Goal: Task Accomplishment & Management: Use online tool/utility

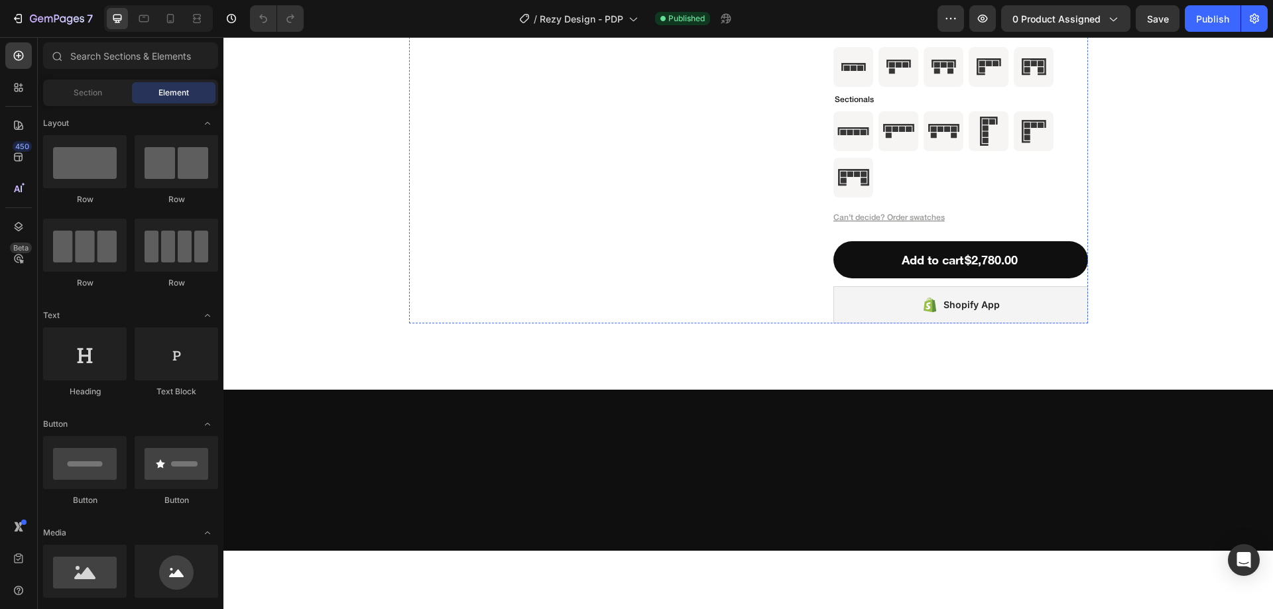
scroll to position [4183, 0]
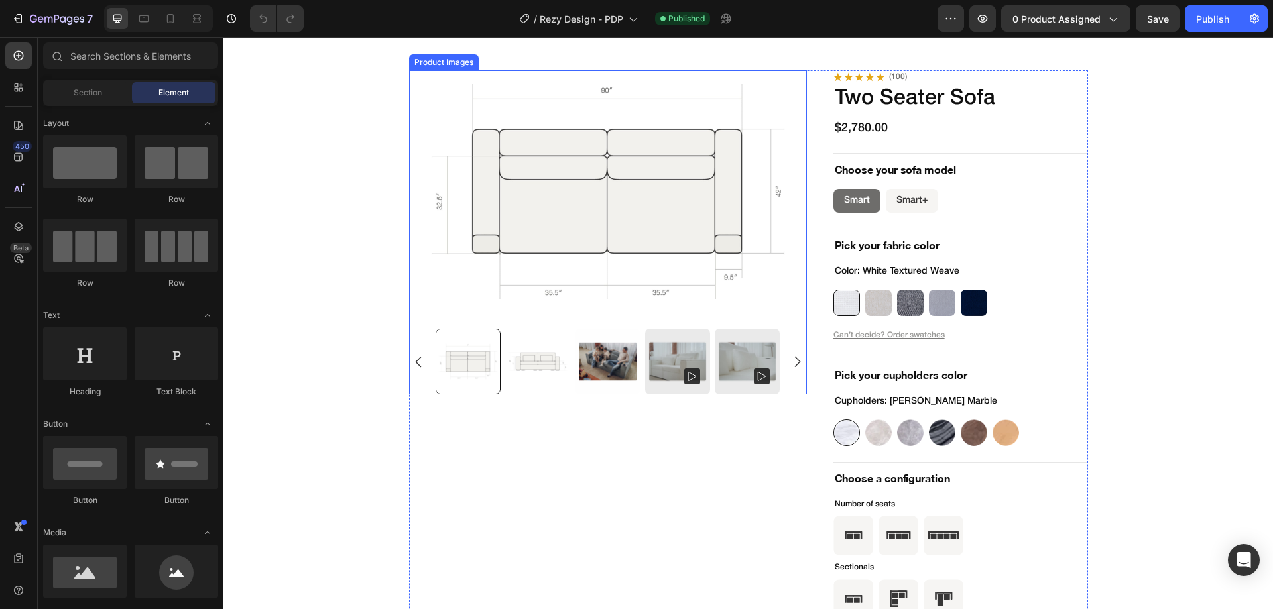
click at [690, 317] on div at bounding box center [608, 232] width 398 height 324
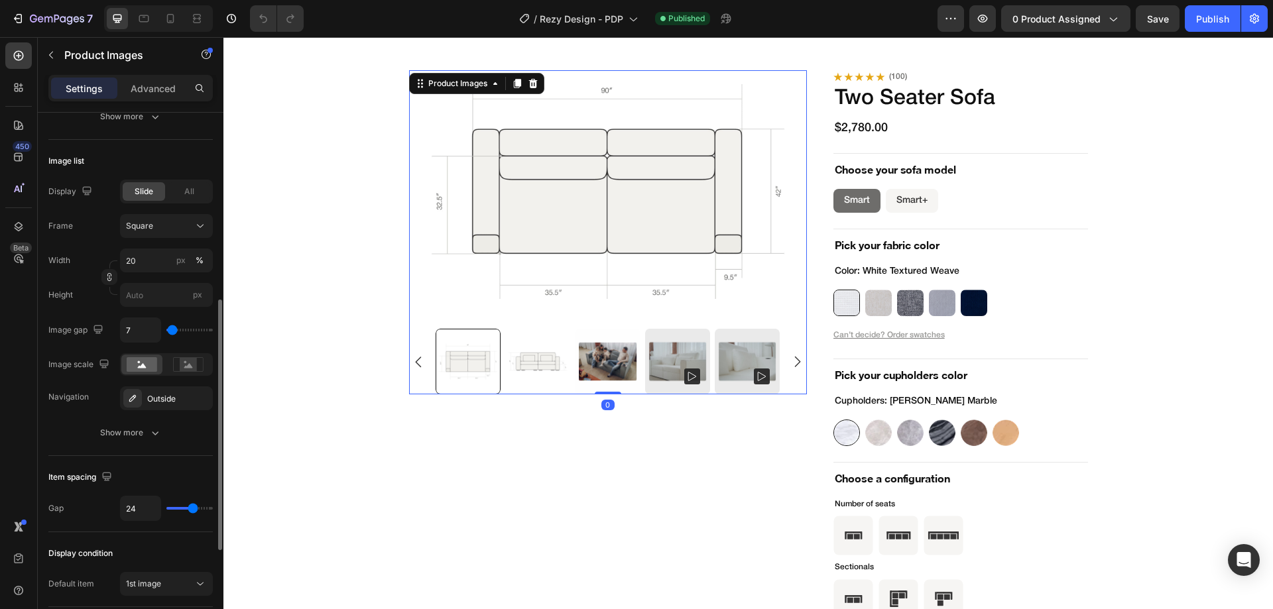
scroll to position [597, 0]
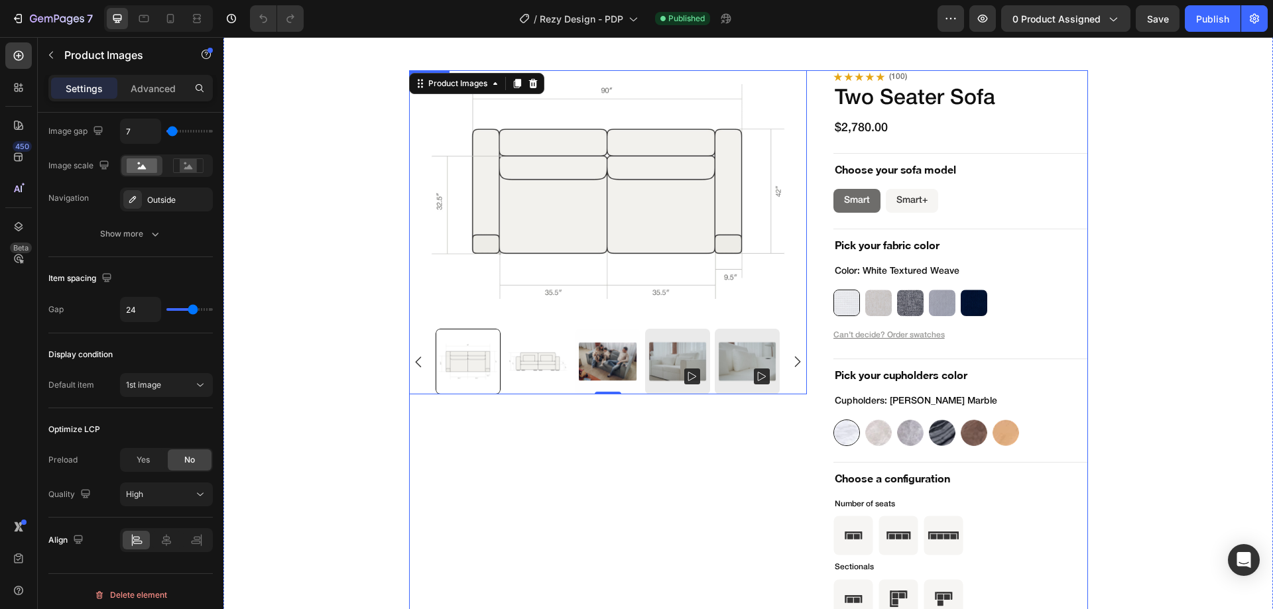
click at [696, 475] on div "Product Images 0" at bounding box center [608, 495] width 398 height 850
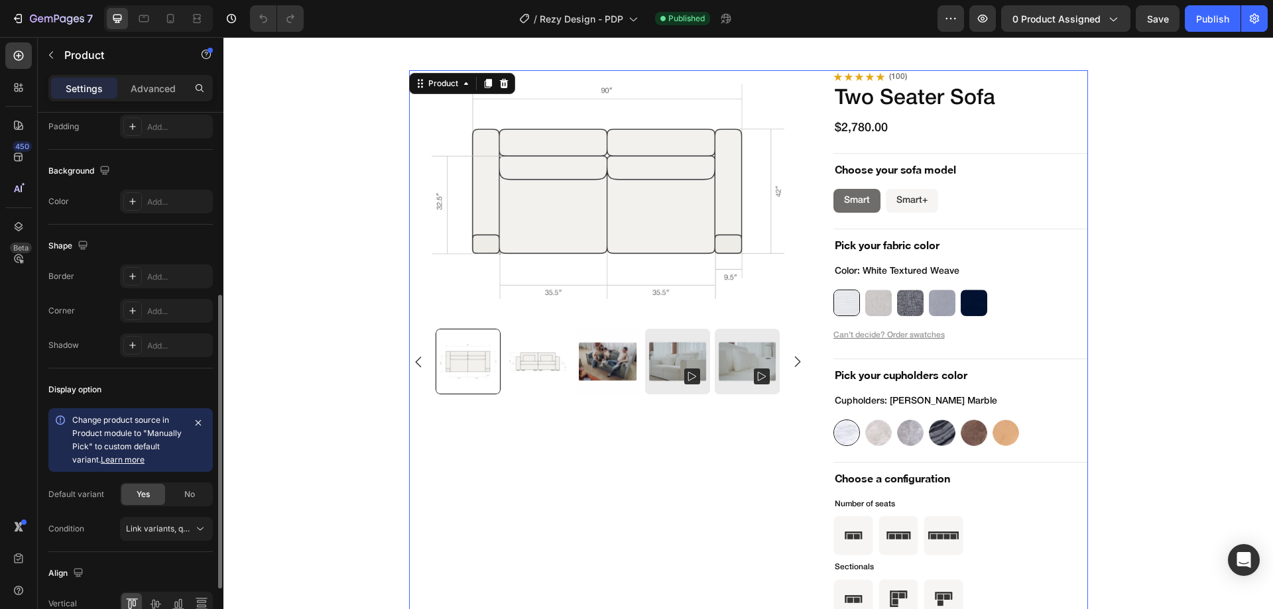
scroll to position [398, 0]
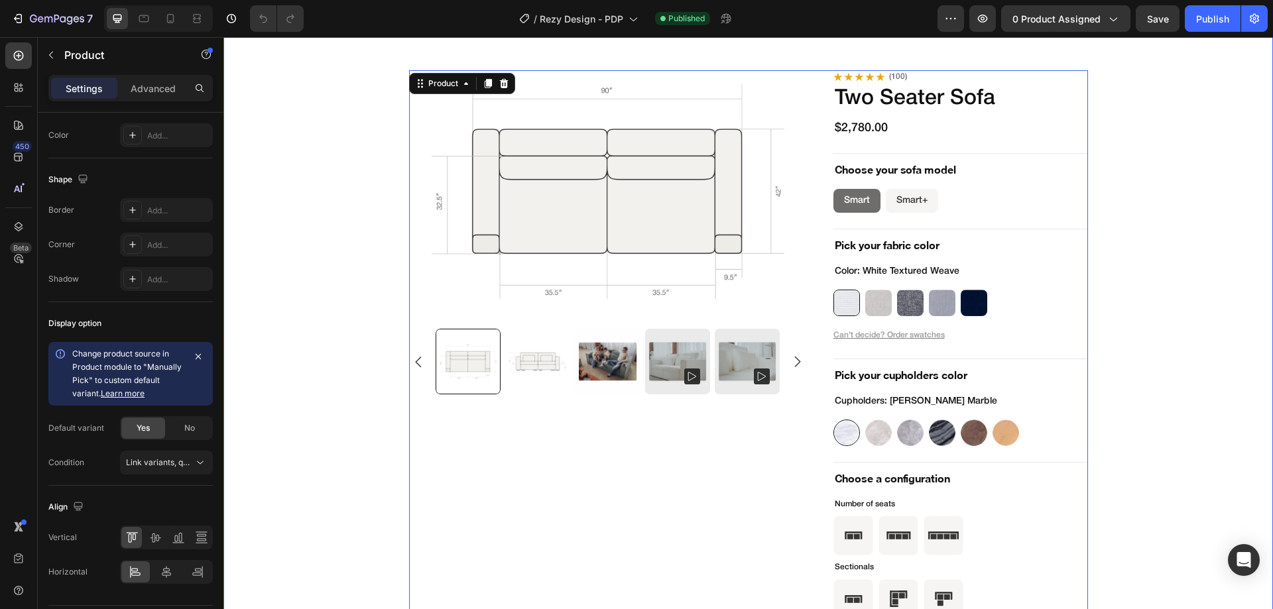
click at [363, 495] on div "Product Images Icon Icon Icon Icon Icon Icon List (100) Text Block Row Two Seat…" at bounding box center [748, 495] width 1007 height 850
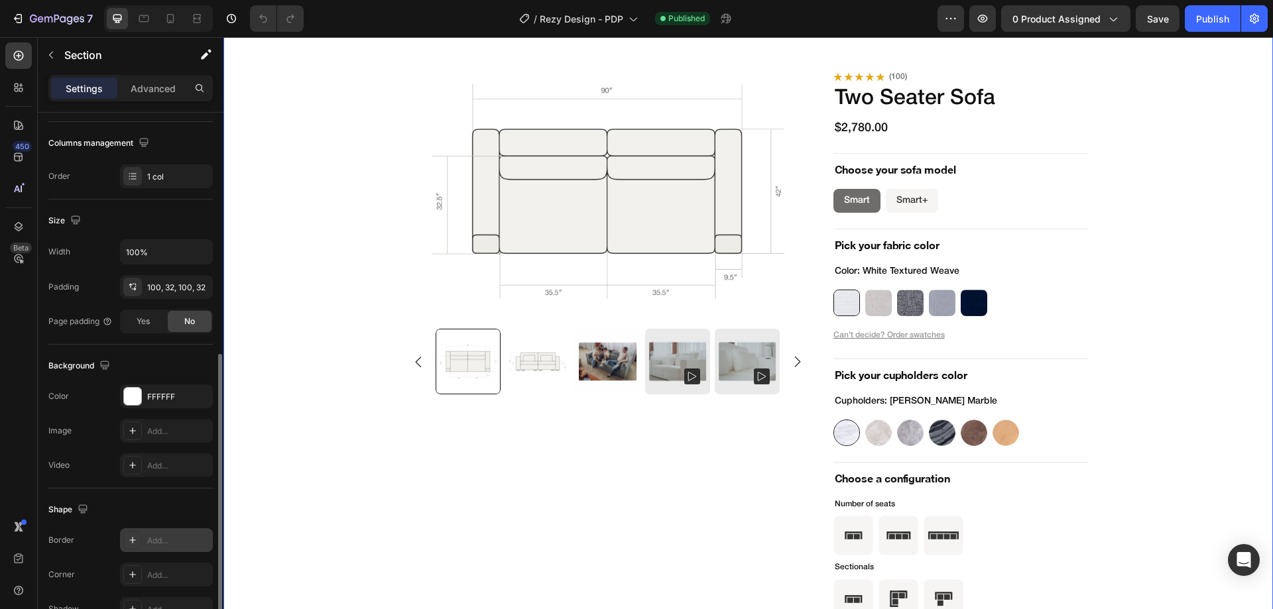
scroll to position [265, 0]
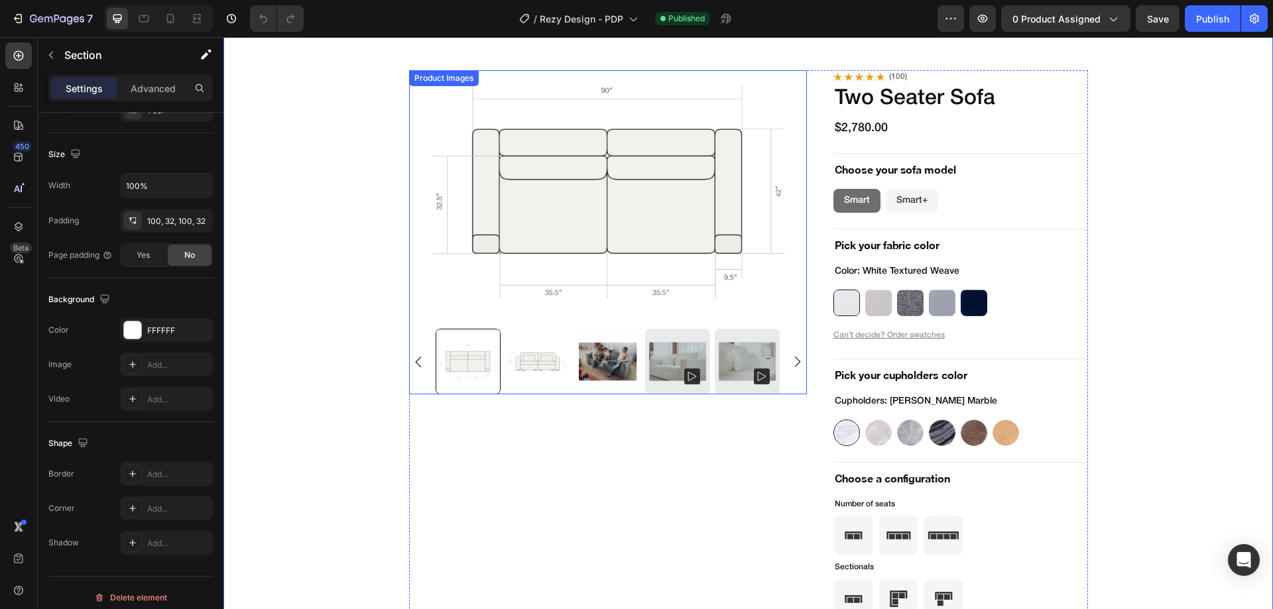
click at [791, 310] on img at bounding box center [608, 191] width 398 height 243
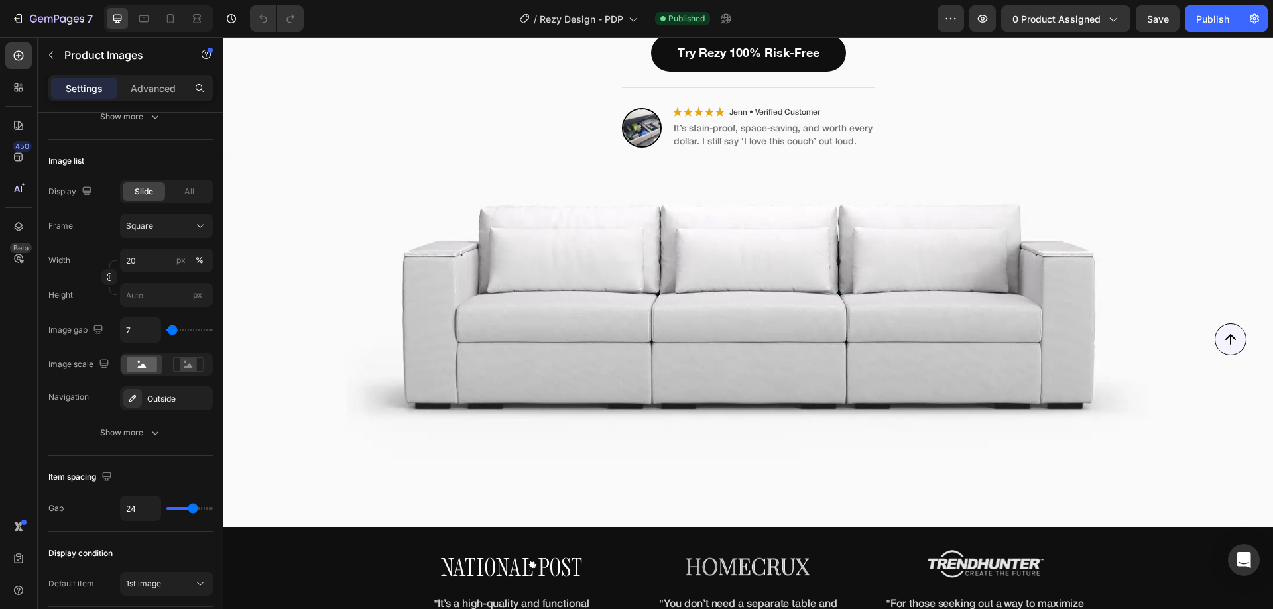
scroll to position [112, 0]
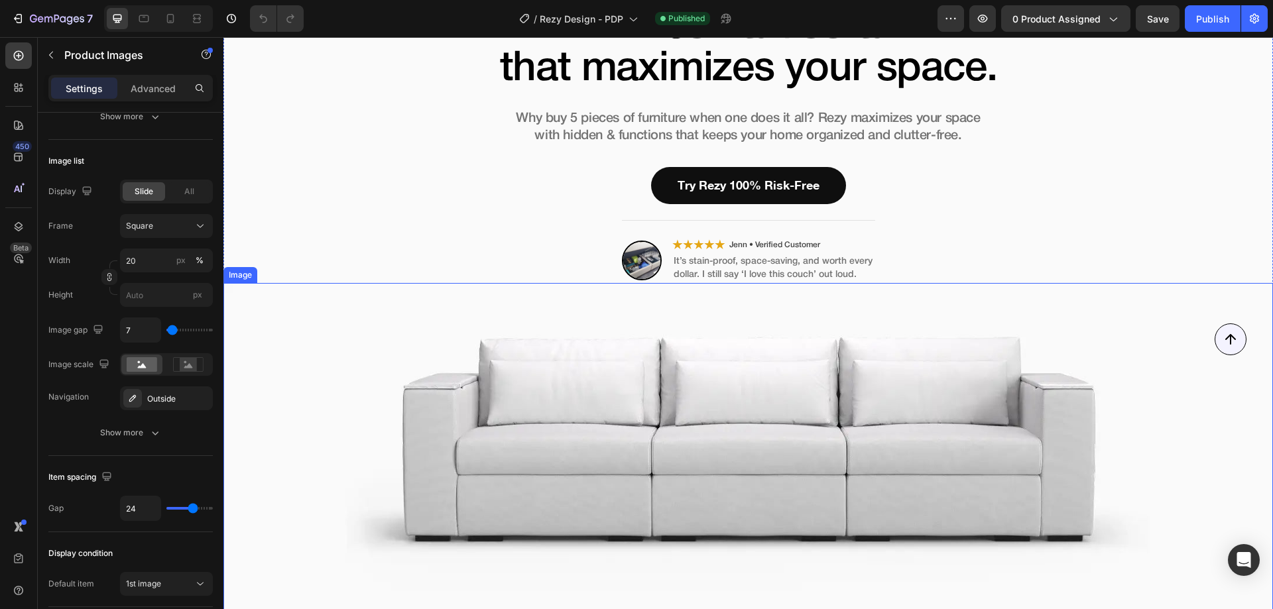
click at [356, 500] on img at bounding box center [748, 471] width 1050 height 377
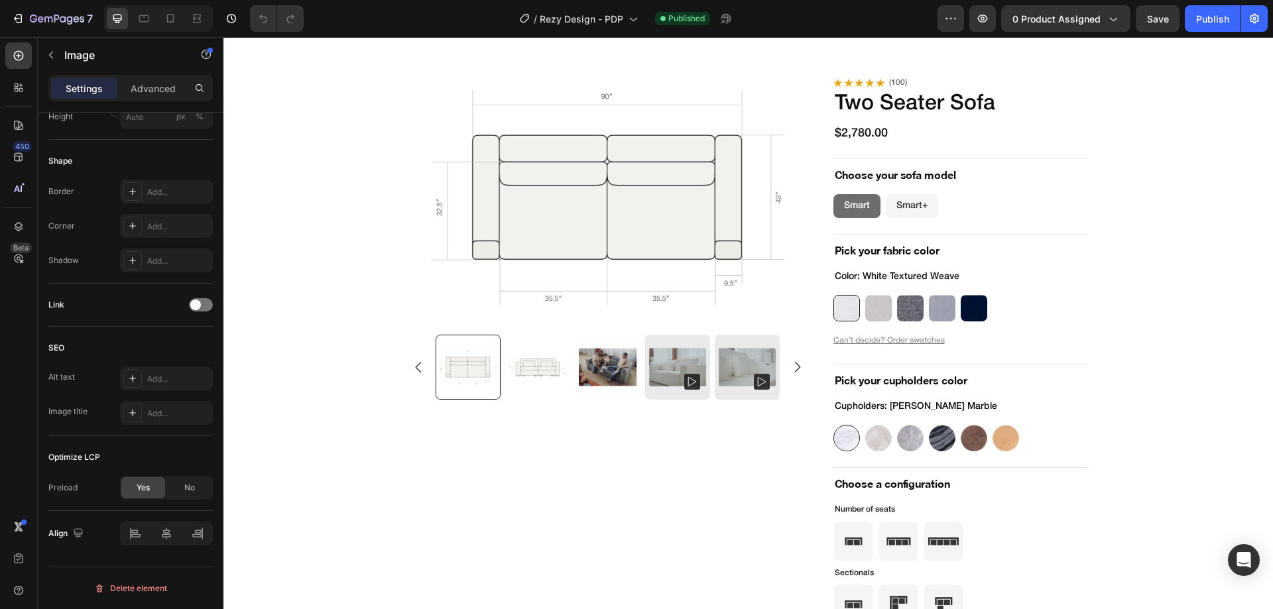
scroll to position [4244, 0]
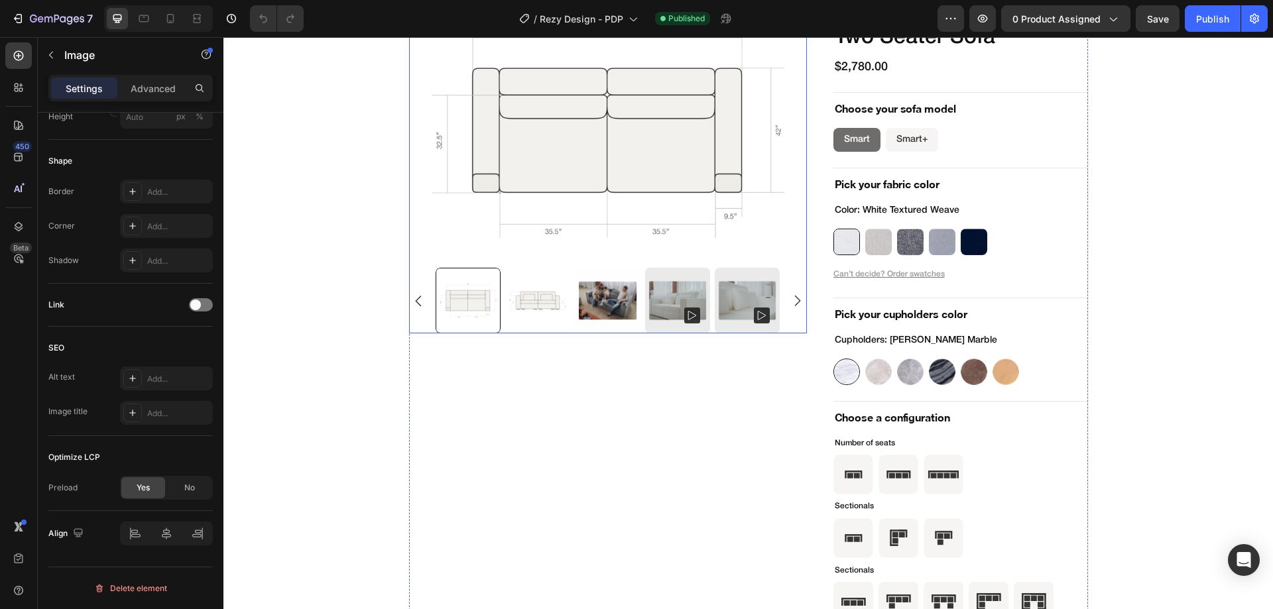
click at [786, 261] on div at bounding box center [608, 171] width 398 height 324
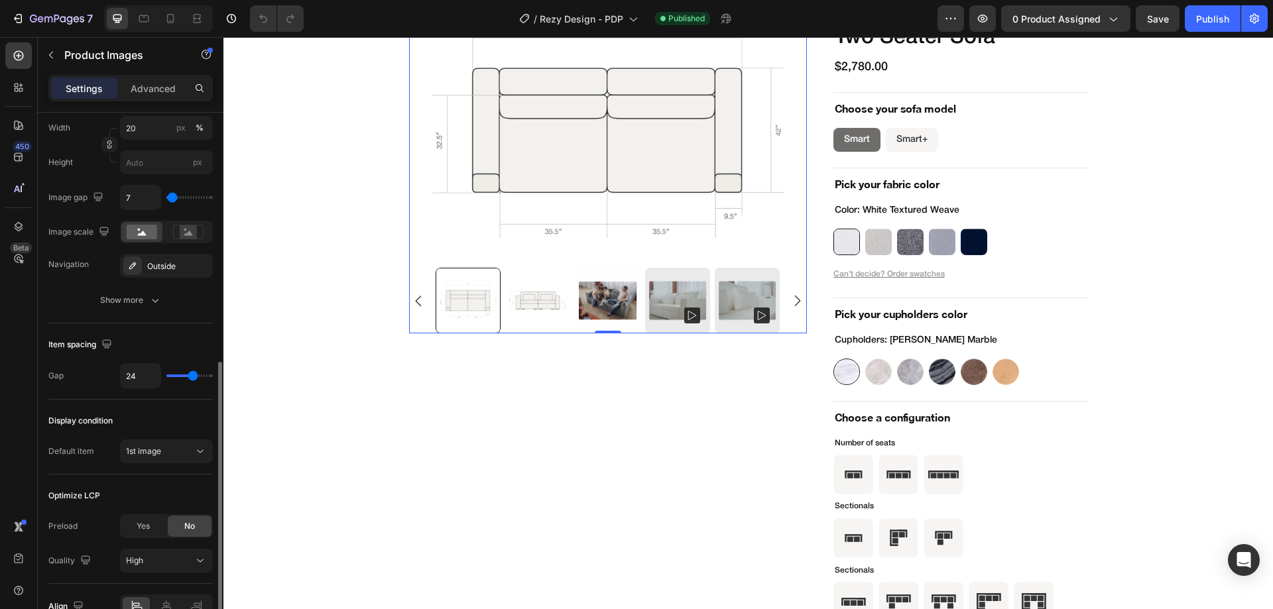
scroll to position [597, 0]
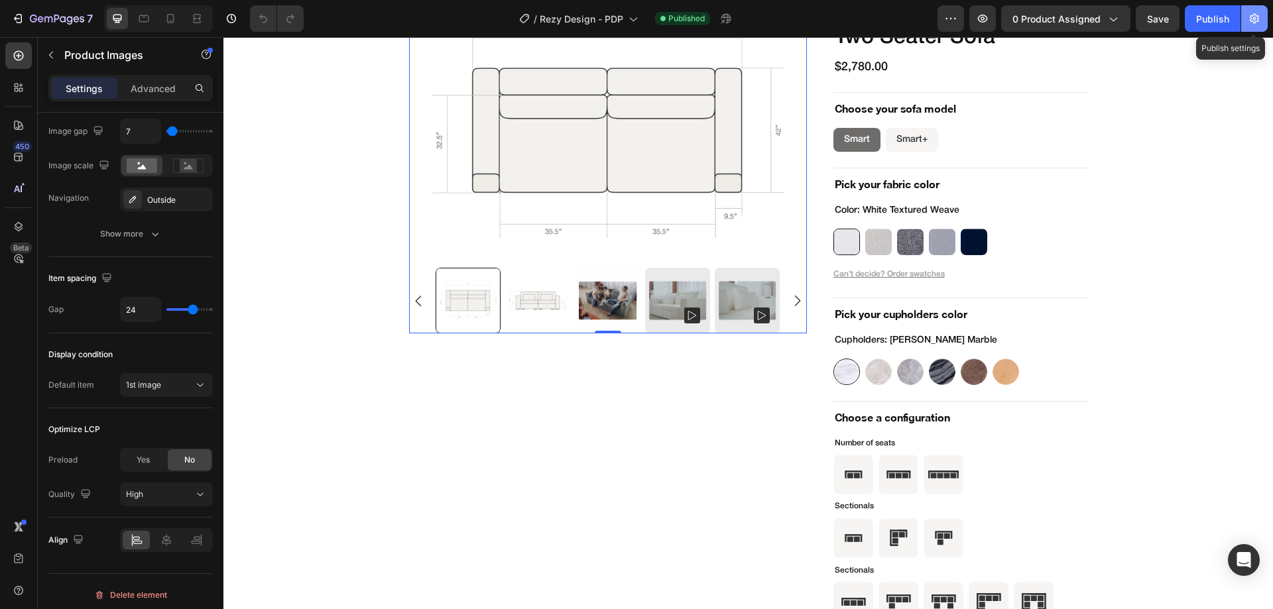
click at [1261, 9] on button "button" at bounding box center [1254, 18] width 27 height 27
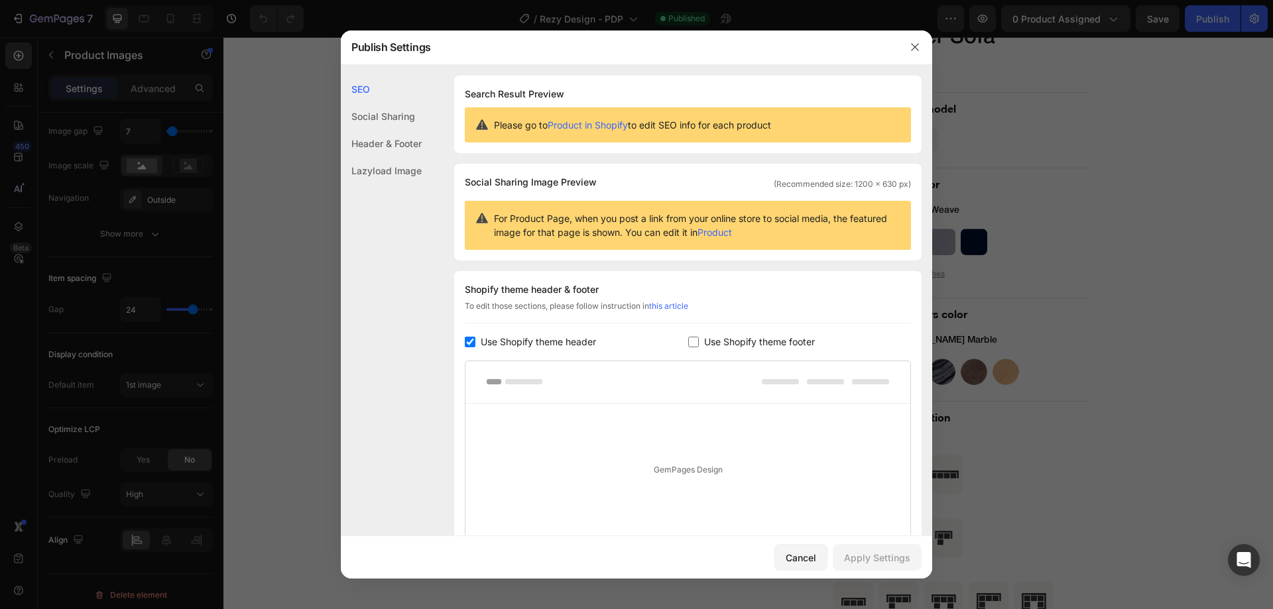
scroll to position [110, 0]
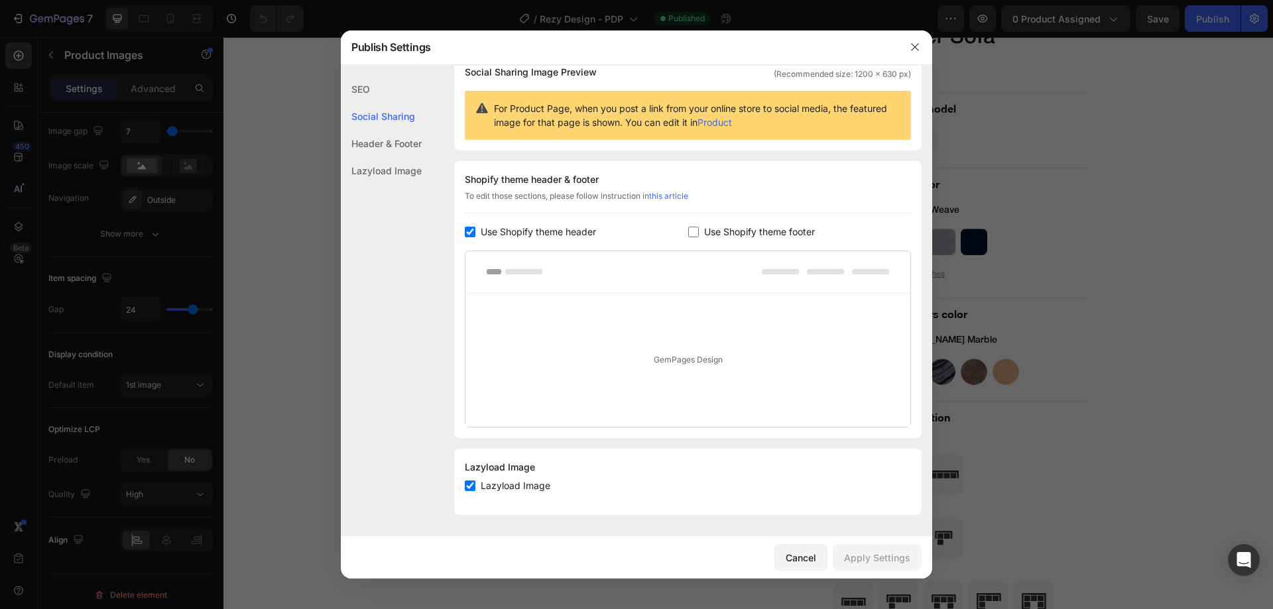
click at [474, 488] on input "checkbox" at bounding box center [470, 486] width 11 height 11
checkbox input "false"
click at [877, 560] on div "Apply Settings" at bounding box center [877, 558] width 66 height 14
click at [915, 50] on icon "button" at bounding box center [915, 47] width 11 height 11
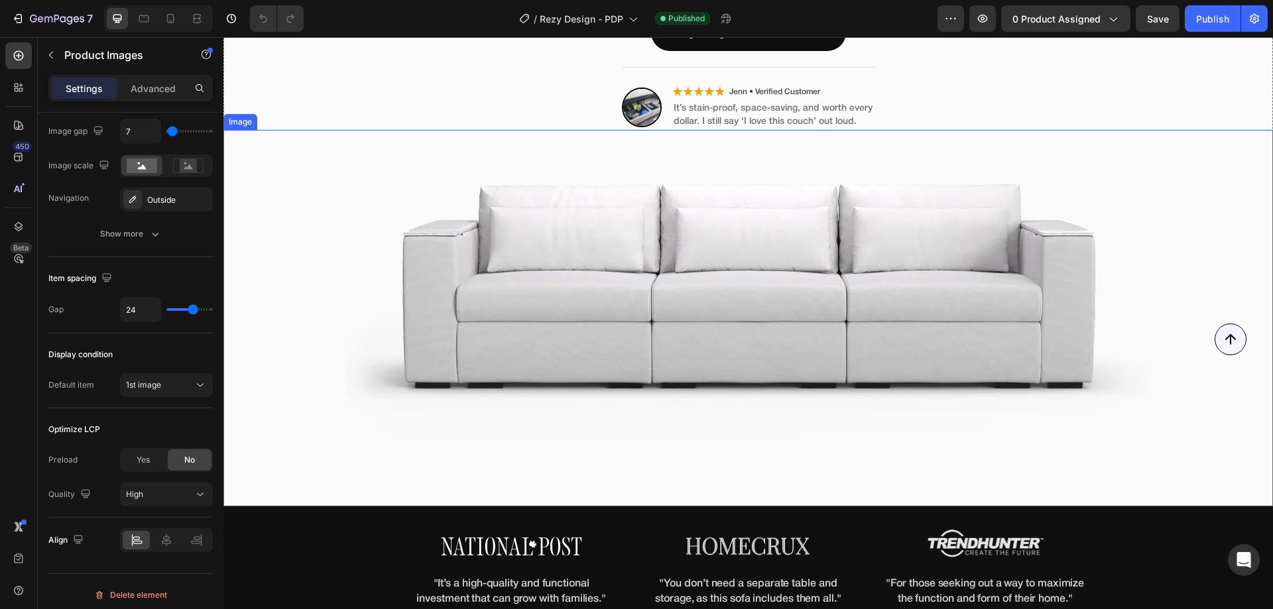
scroll to position [332, 0]
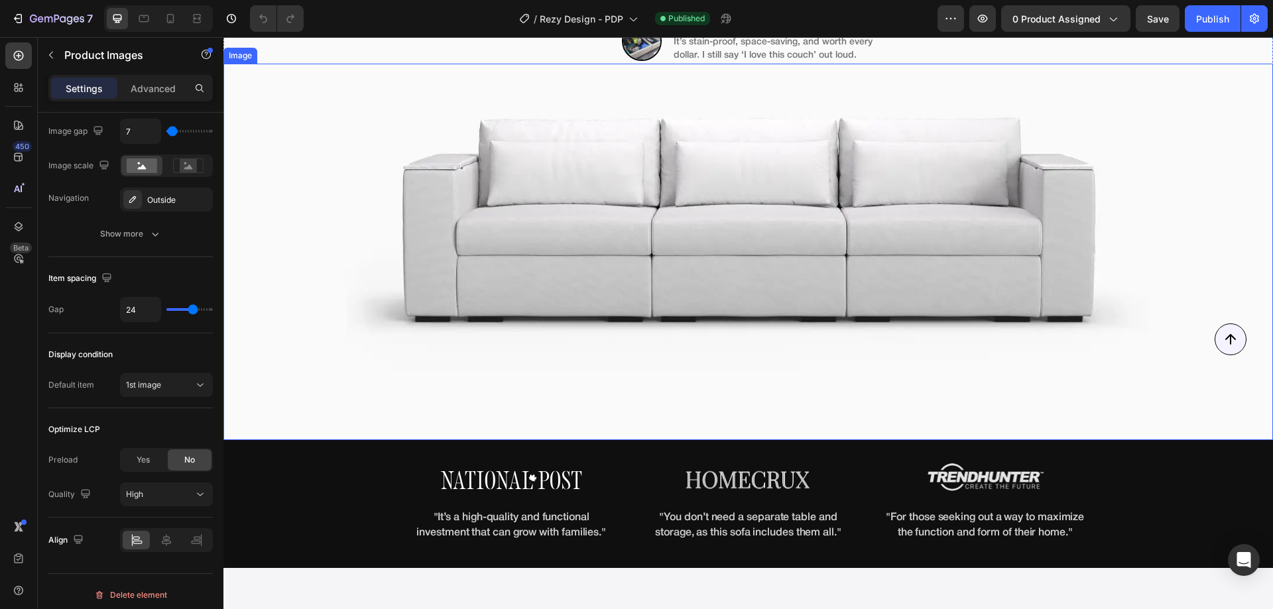
click at [642, 232] on img at bounding box center [748, 252] width 1050 height 377
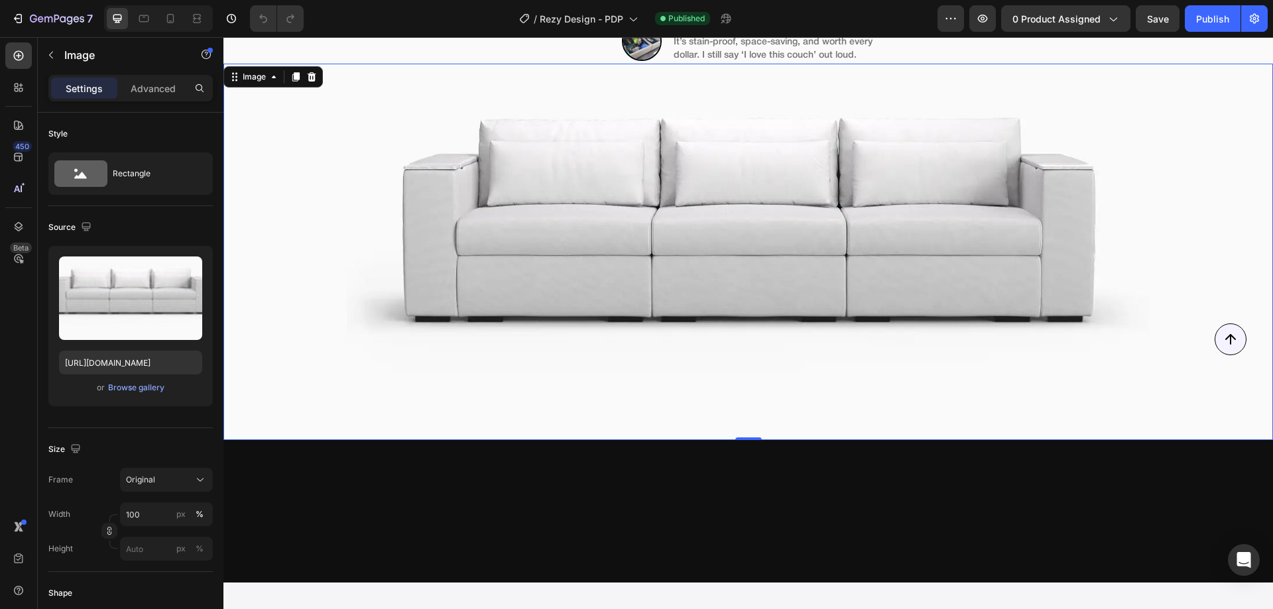
scroll to position [0, 0]
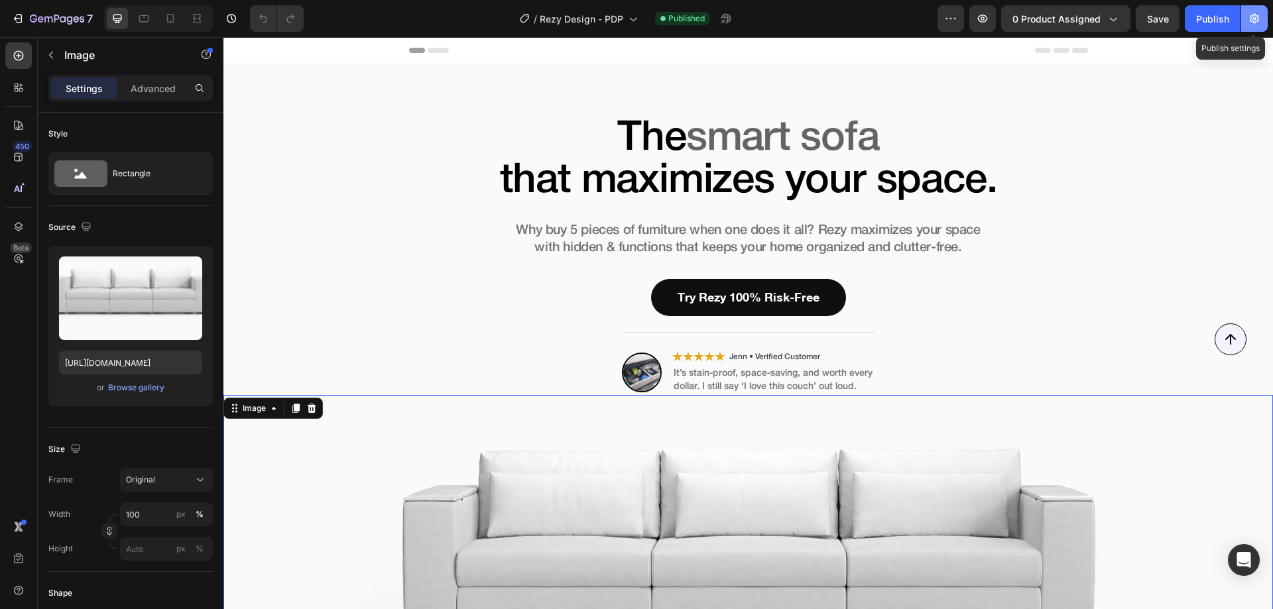
click at [1251, 23] on icon "button" at bounding box center [1254, 18] width 13 height 13
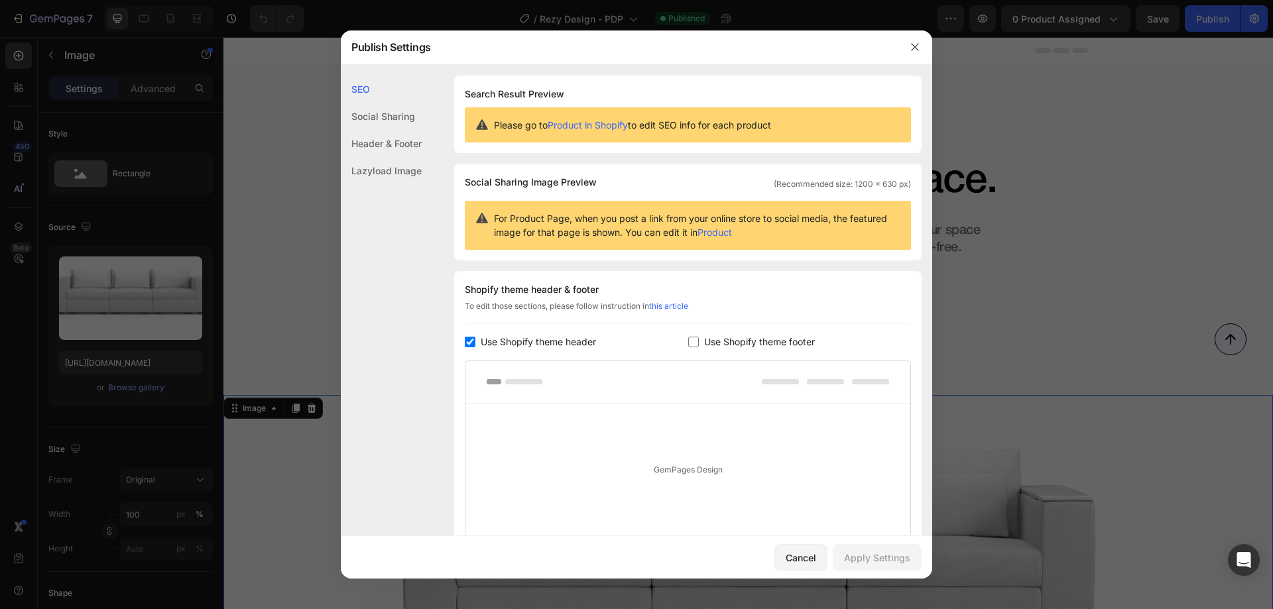
scroll to position [110, 0]
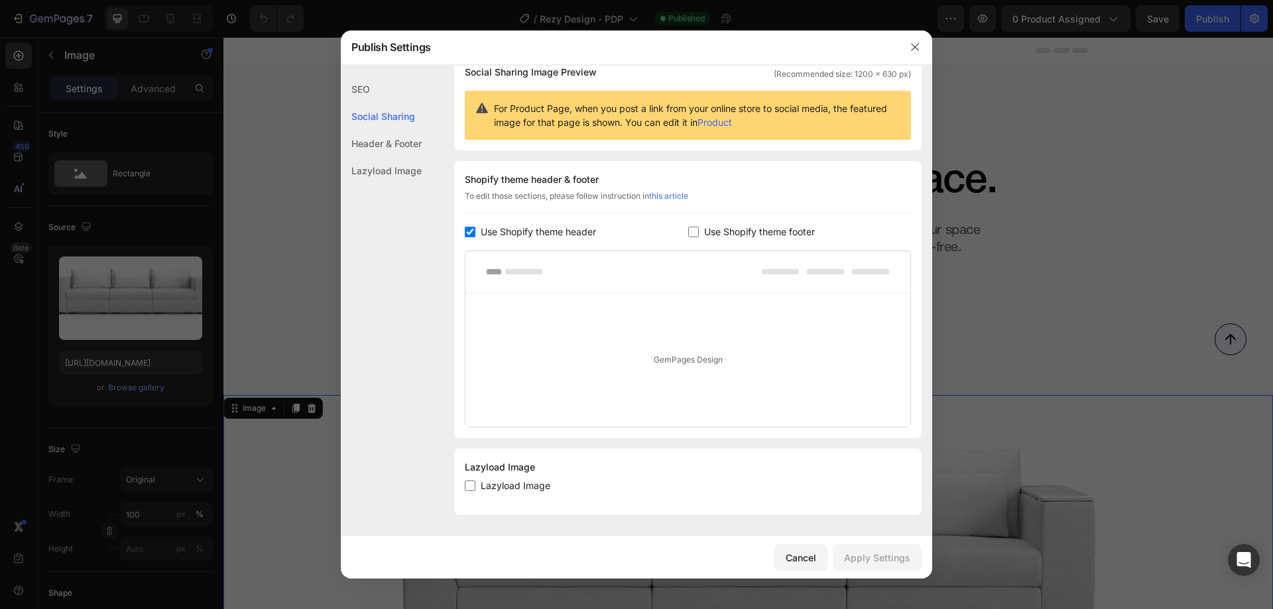
click at [523, 485] on span "Lazyload Image" at bounding box center [516, 486] width 70 height 16
click at [468, 490] on input "checkbox" at bounding box center [470, 486] width 11 height 11
checkbox input "true"
click at [857, 564] on div "Apply Settings" at bounding box center [877, 558] width 66 height 14
click at [916, 44] on icon "button" at bounding box center [915, 47] width 11 height 11
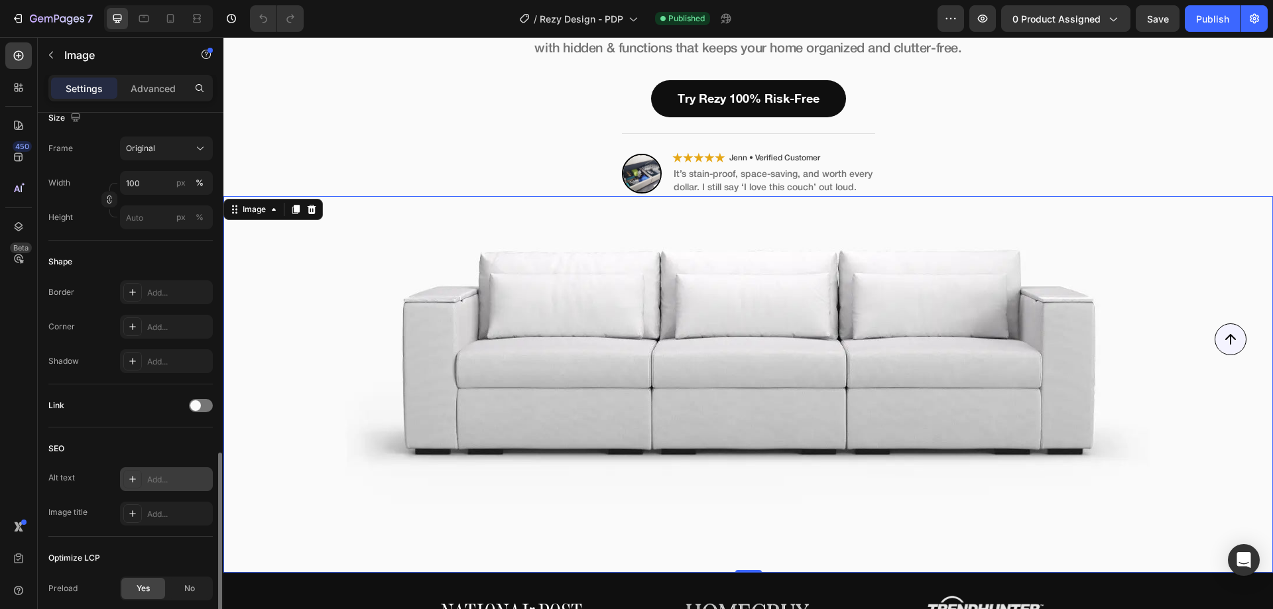
scroll to position [432, 0]
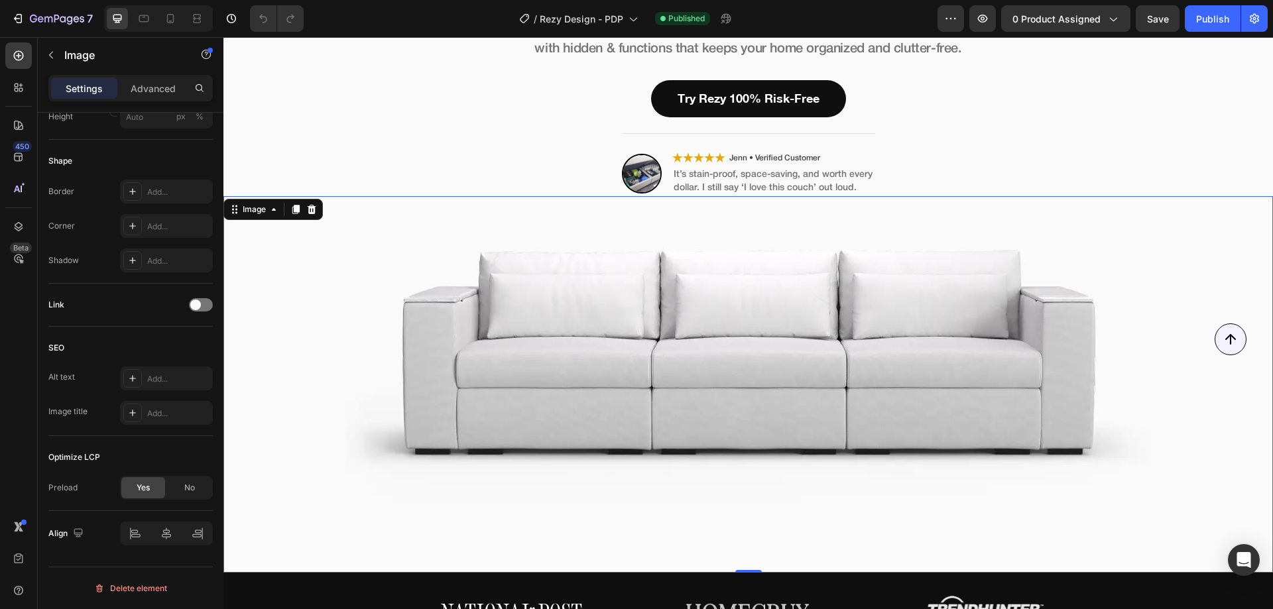
click at [503, 407] on img at bounding box center [748, 384] width 1050 height 377
click at [184, 450] on div "Optimize LCP" at bounding box center [130, 457] width 164 height 21
click at [1255, 22] on icon "button" at bounding box center [1254, 19] width 9 height 10
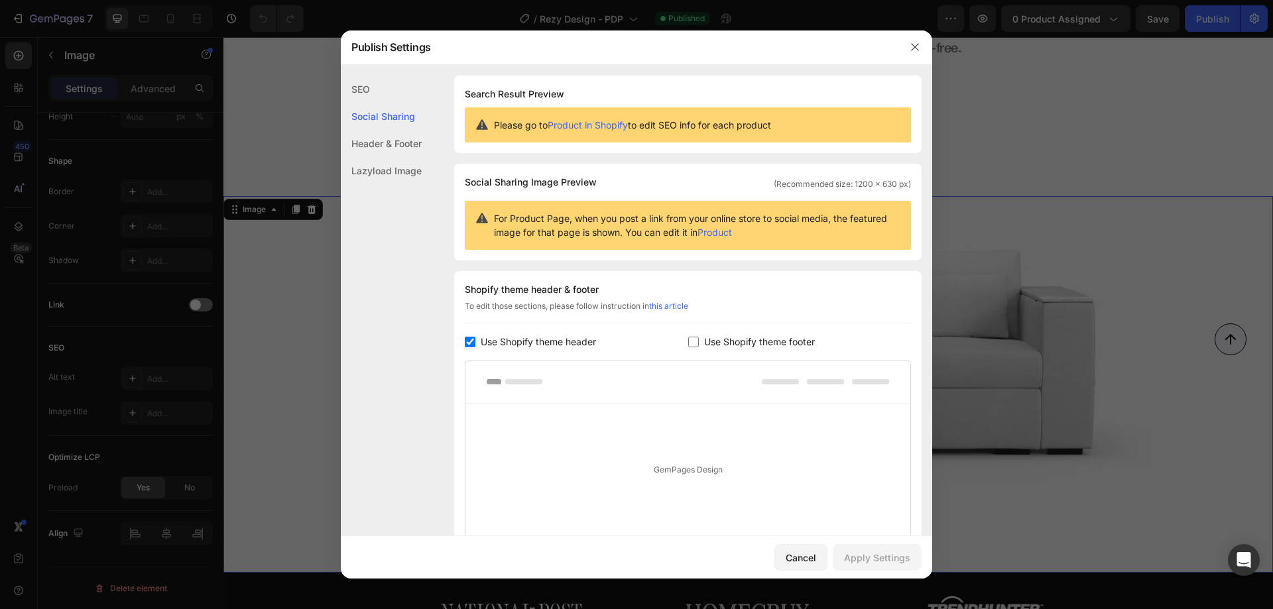
scroll to position [110, 0]
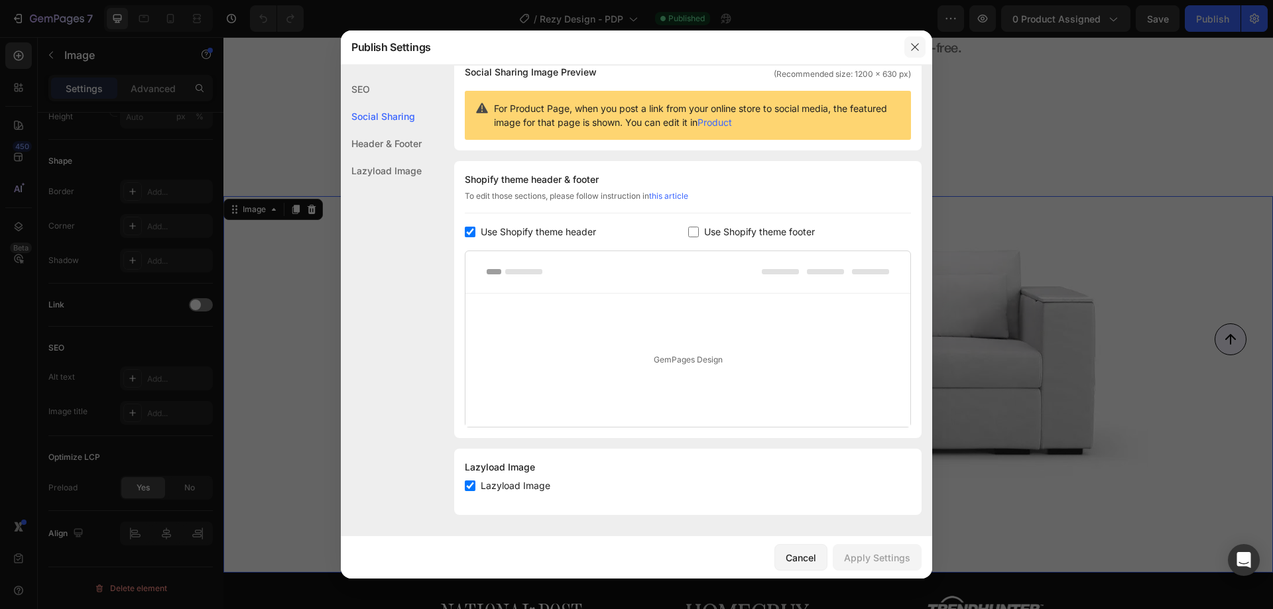
click at [911, 47] on icon "button" at bounding box center [915, 47] width 11 height 11
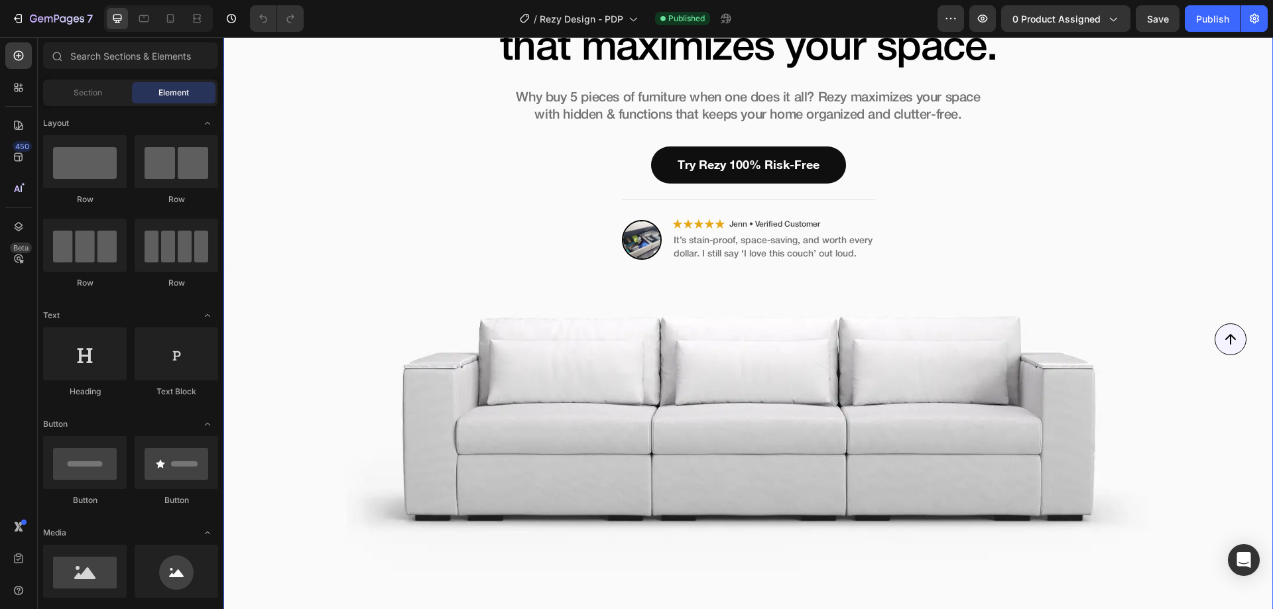
scroll to position [398, 0]
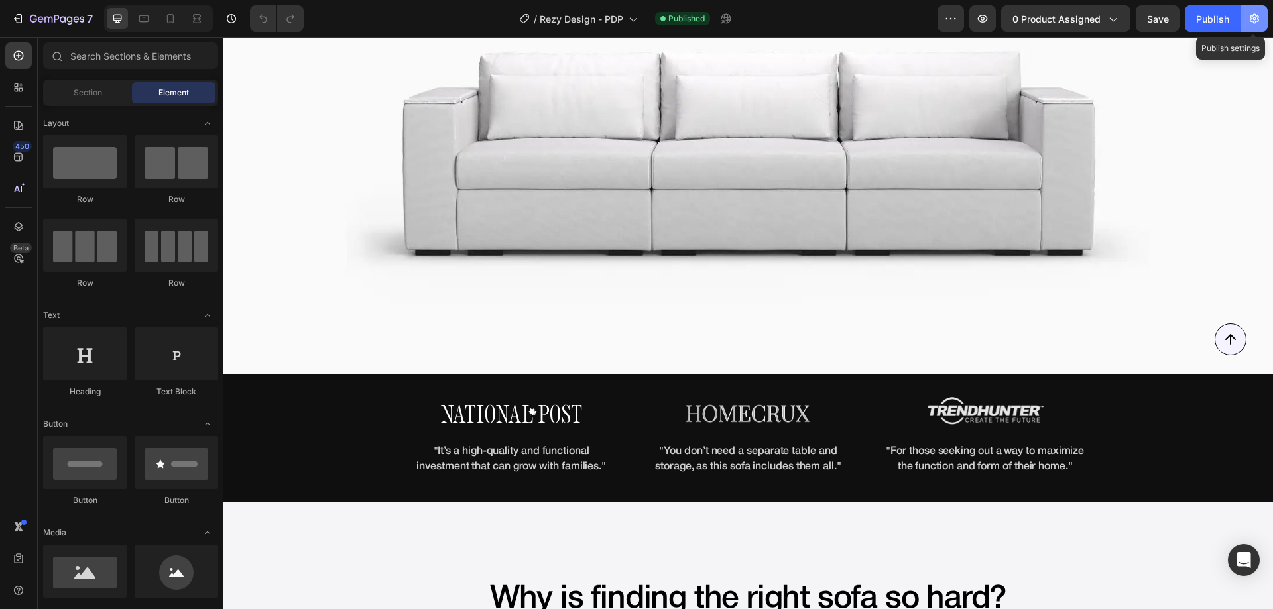
click at [1252, 14] on icon "button" at bounding box center [1254, 18] width 13 height 13
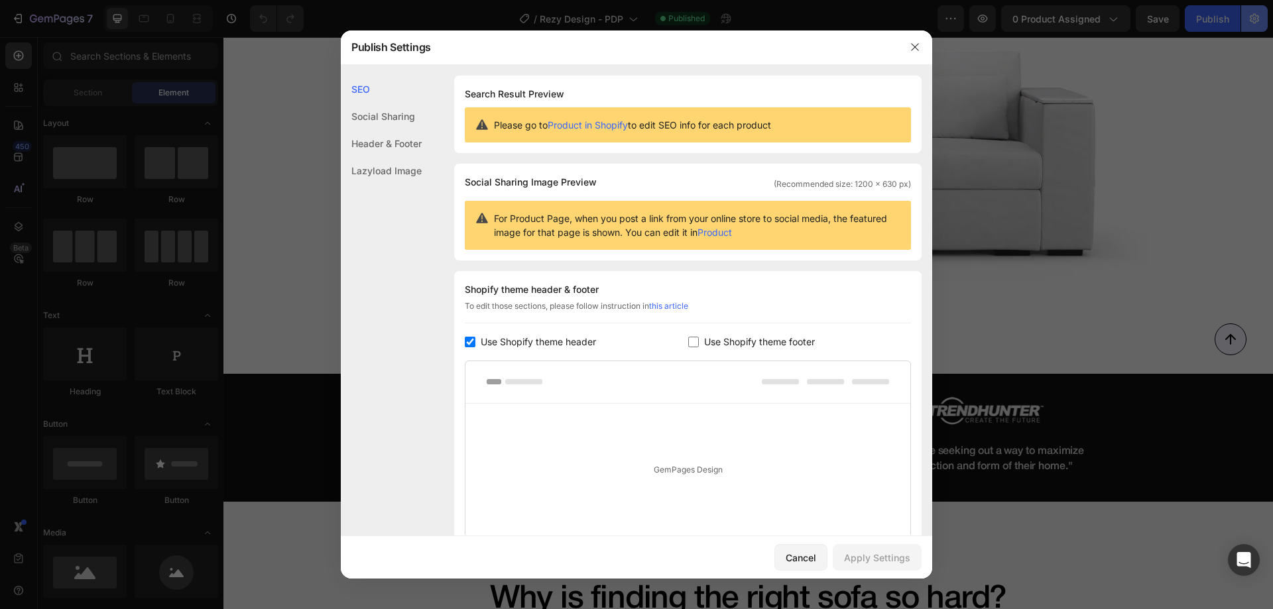
click at [1253, 16] on div at bounding box center [636, 304] width 1273 height 609
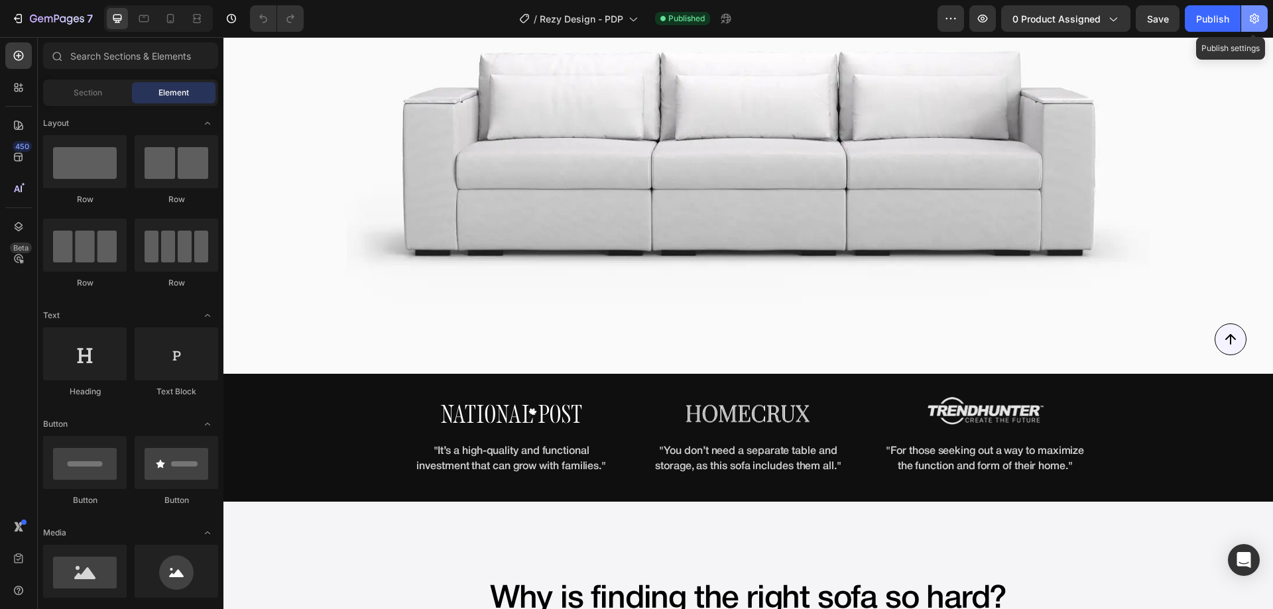
click at [1253, 16] on icon "button" at bounding box center [1254, 19] width 9 height 10
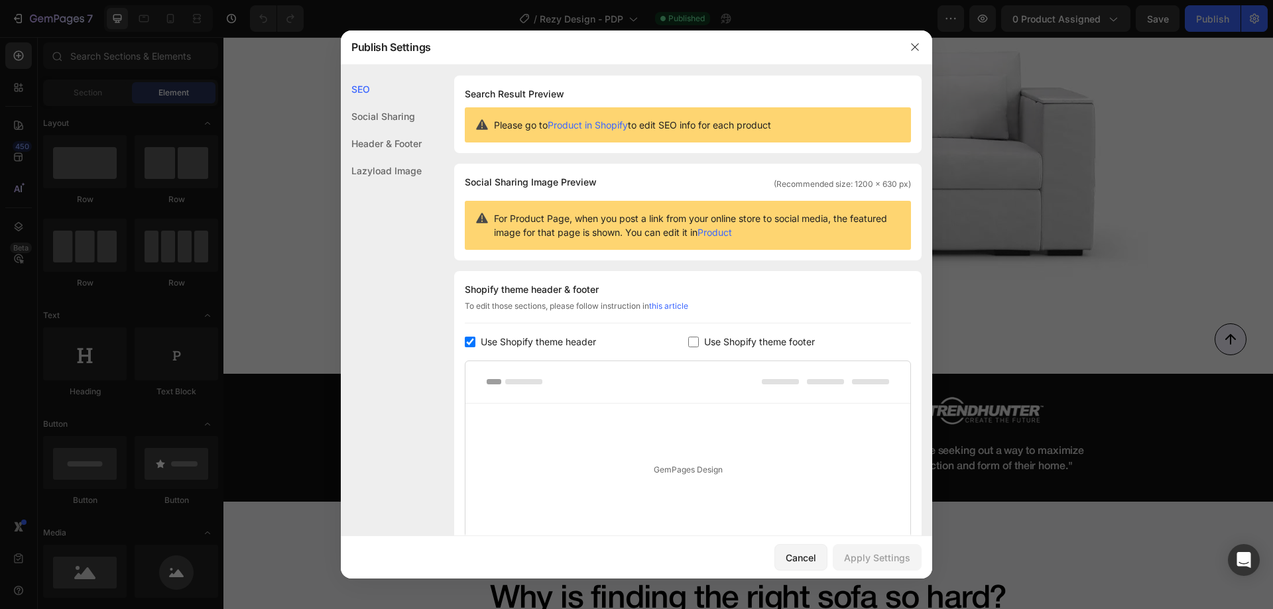
scroll to position [110, 0]
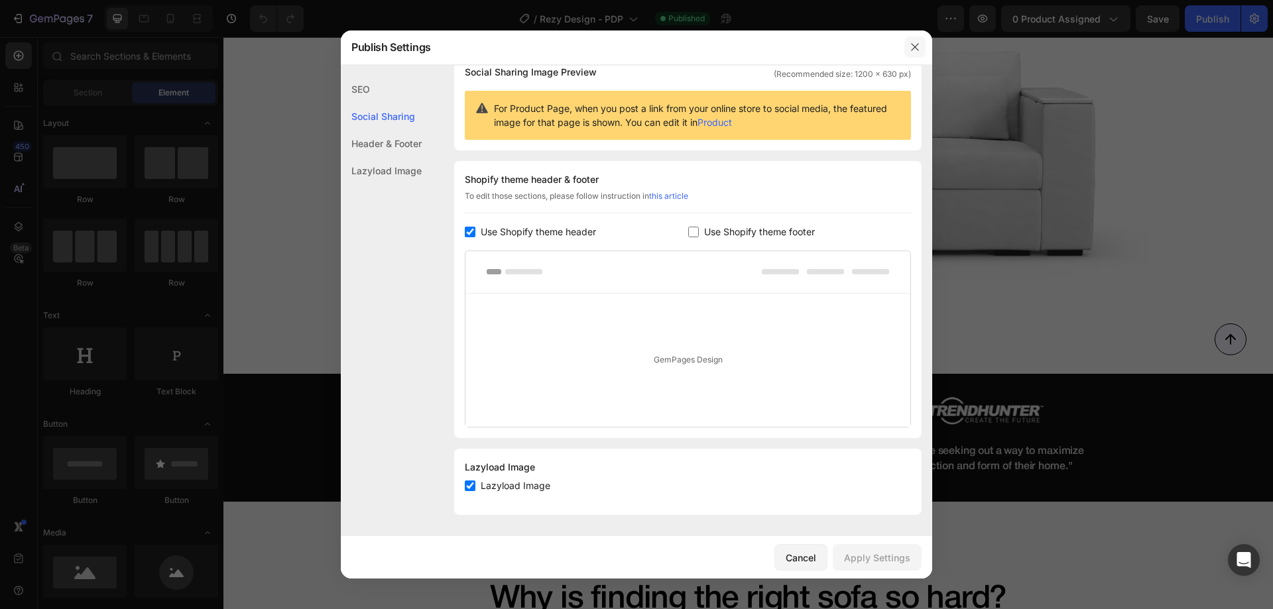
click at [911, 46] on icon "button" at bounding box center [915, 47] width 11 height 11
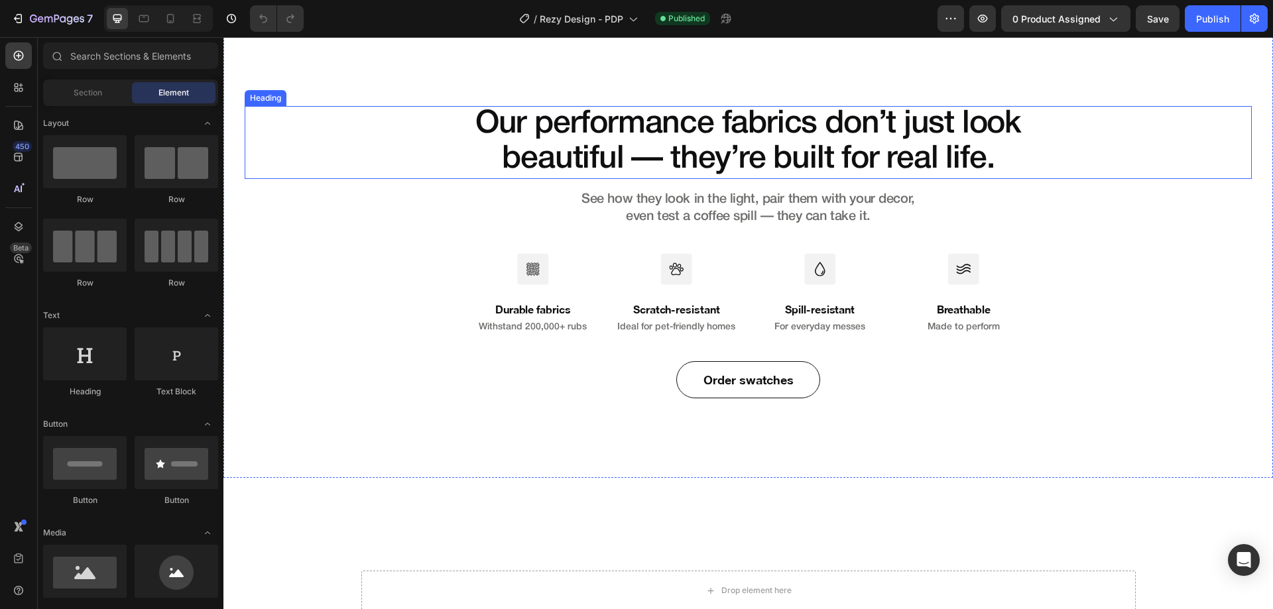
scroll to position [6631, 0]
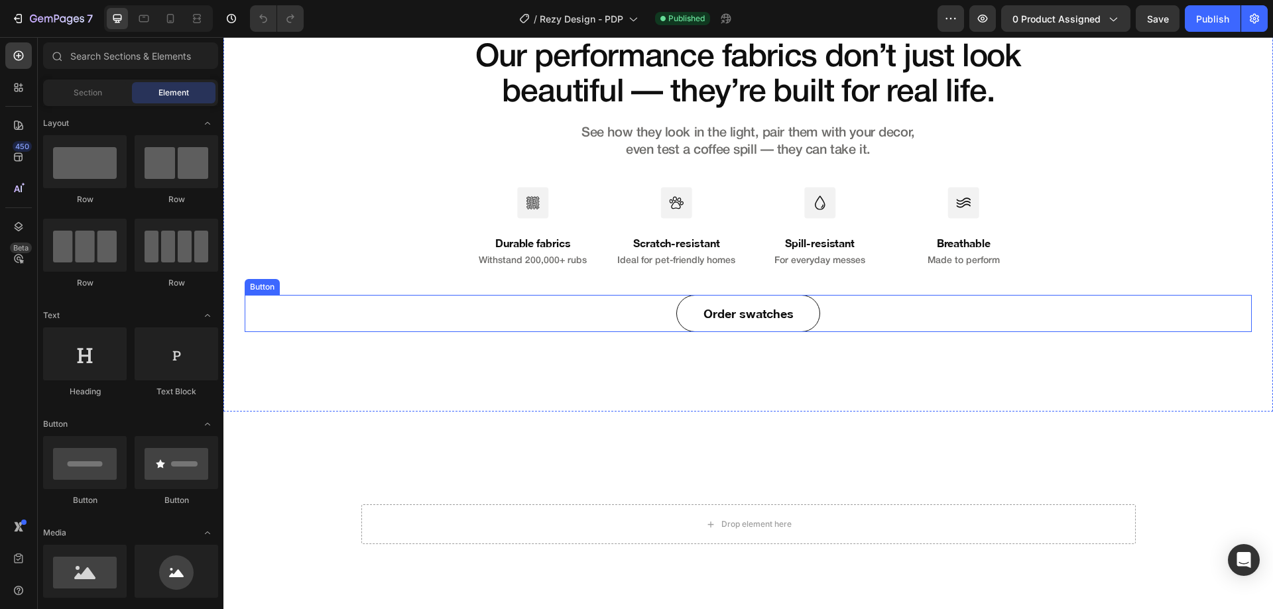
click at [840, 307] on div "Order swatches Button" at bounding box center [748, 313] width 1007 height 37
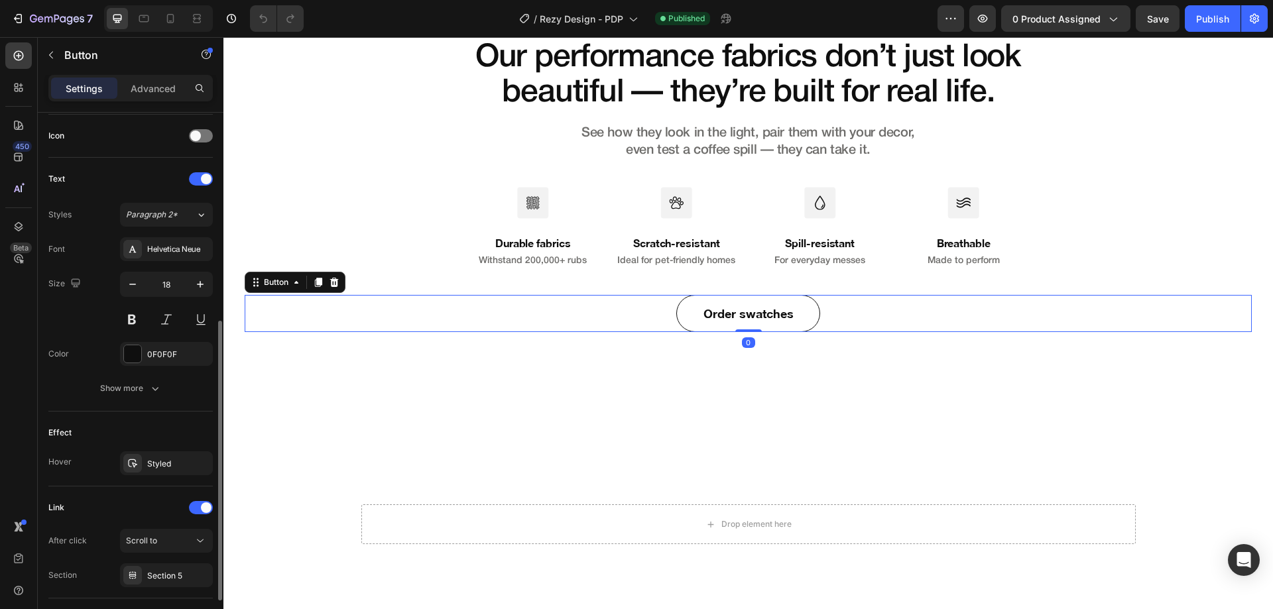
scroll to position [485, 0]
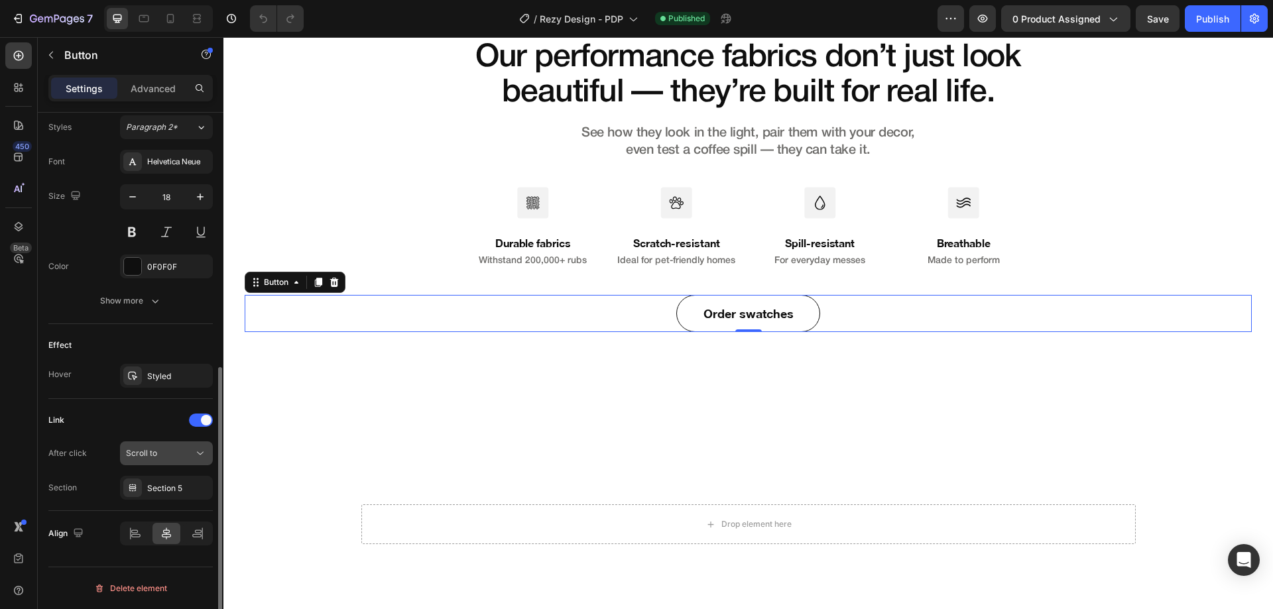
click at [172, 454] on div "Scroll to" at bounding box center [160, 454] width 68 height 12
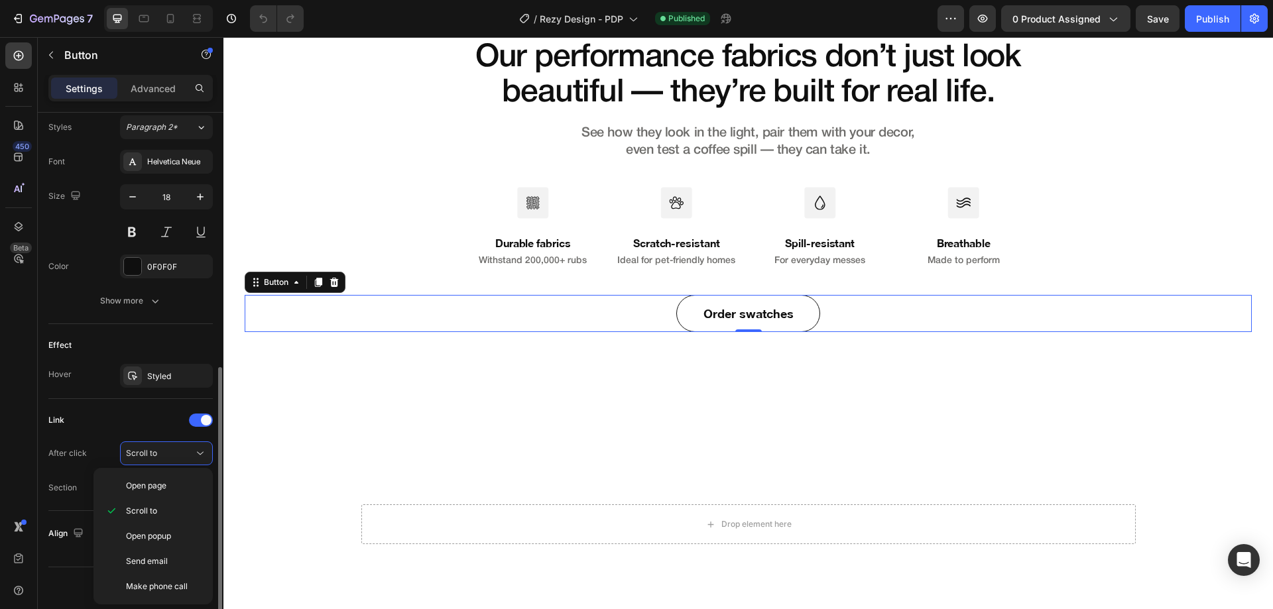
click at [155, 418] on div "Link" at bounding box center [130, 420] width 164 height 21
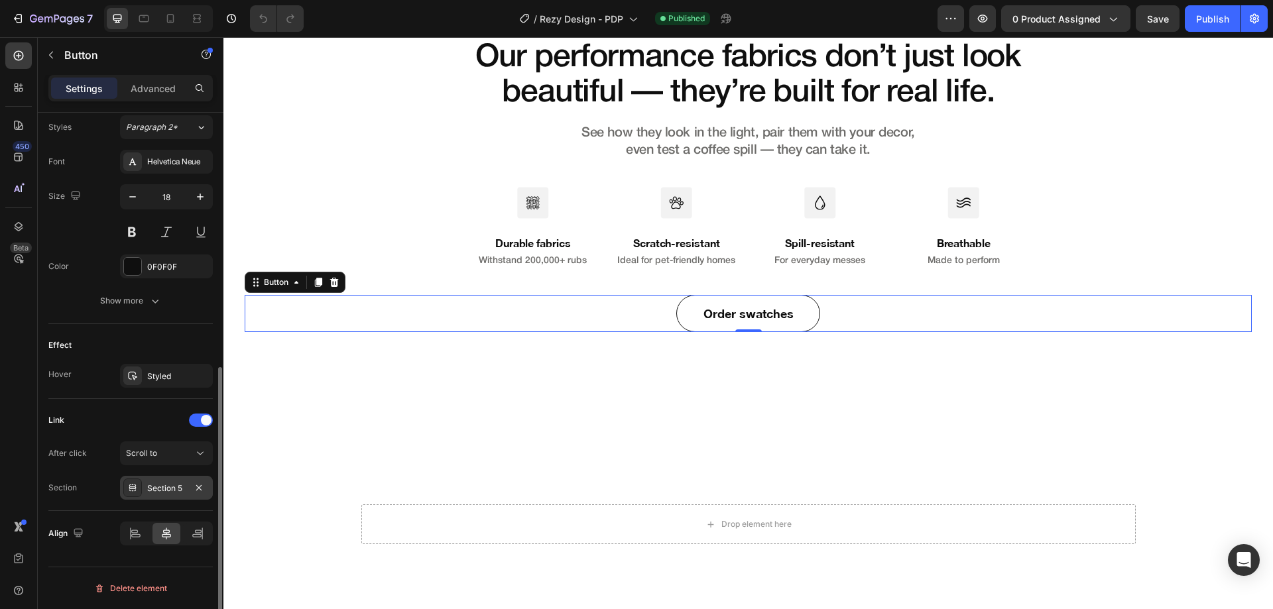
click at [166, 481] on div "Section 5" at bounding box center [166, 488] width 93 height 24
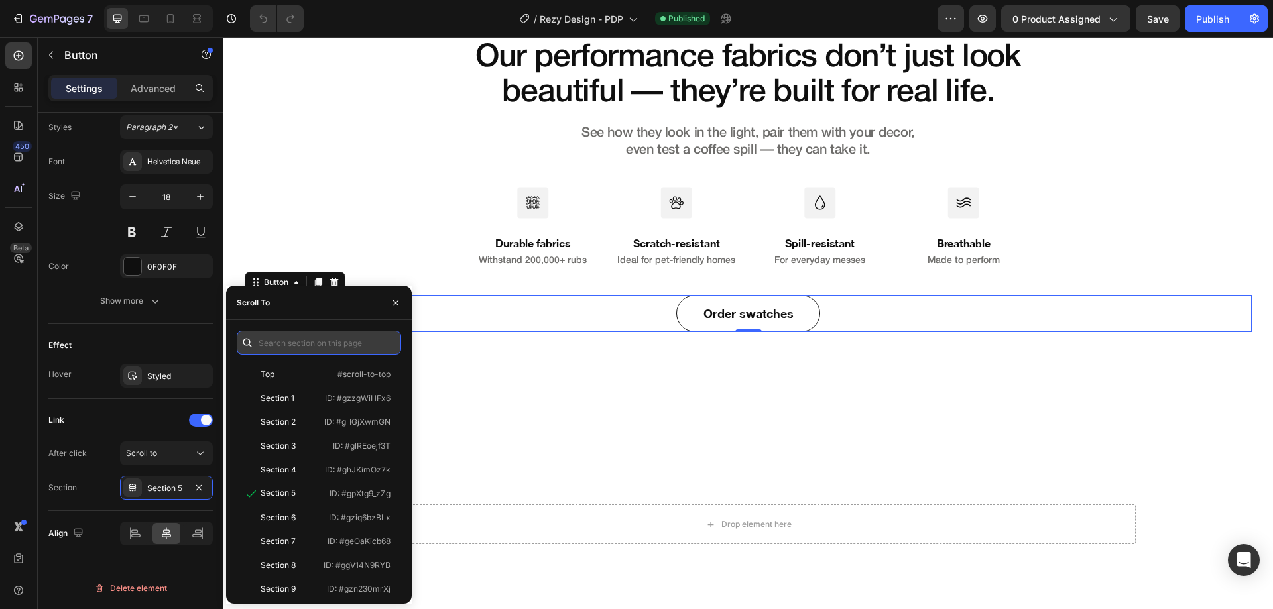
click at [283, 349] on input "text" at bounding box center [319, 343] width 164 height 24
paste input "Make "Order swatches" redirect to this link"
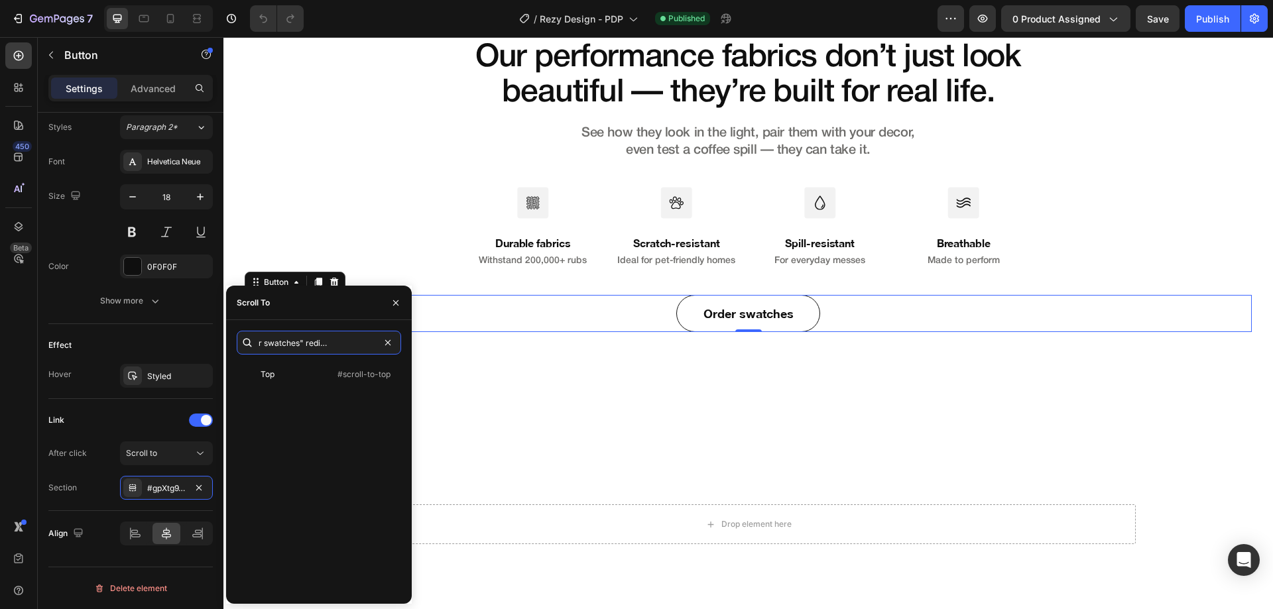
type input "Make "Order swatches" redirect to this link"
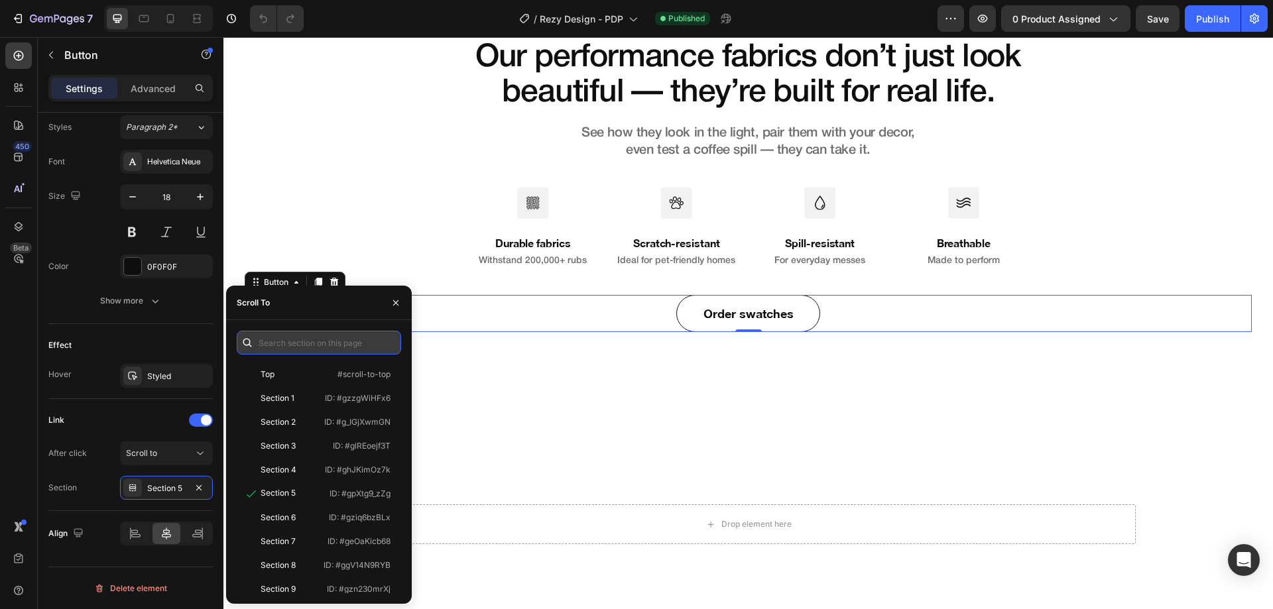
paste input "[URL][DOMAIN_NAME]"
type input "[URL][DOMAIN_NAME]"
click at [156, 405] on div "Link After click Scroll to Section Section 5" at bounding box center [130, 455] width 164 height 112
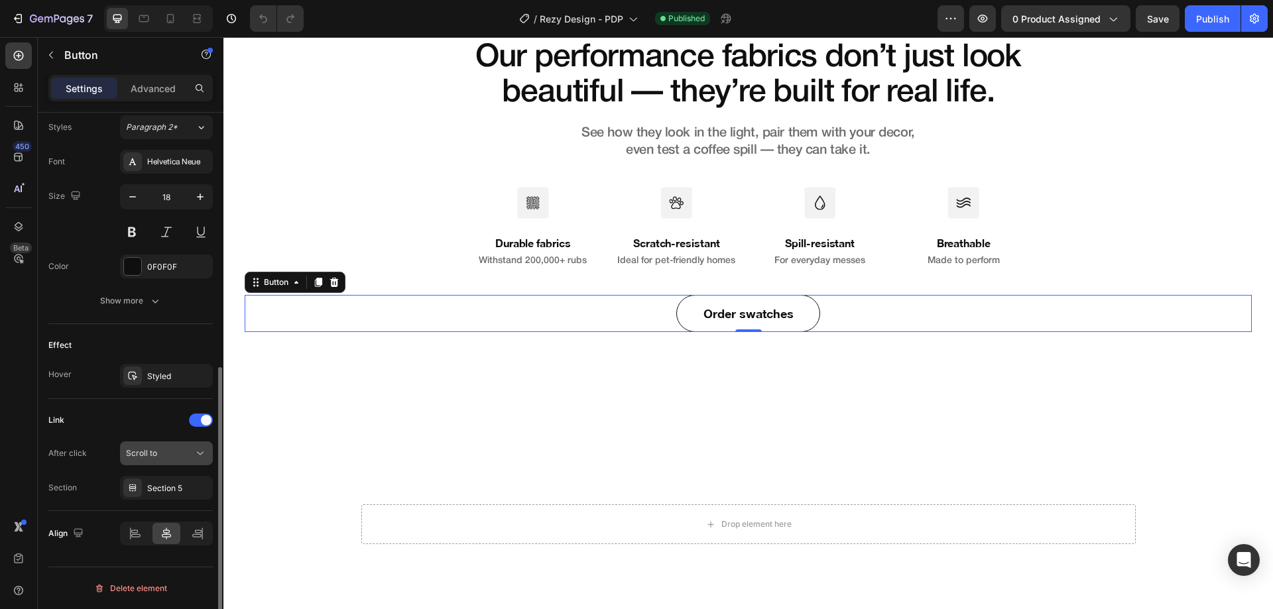
click at [156, 450] on span "Scroll to" at bounding box center [141, 453] width 31 height 10
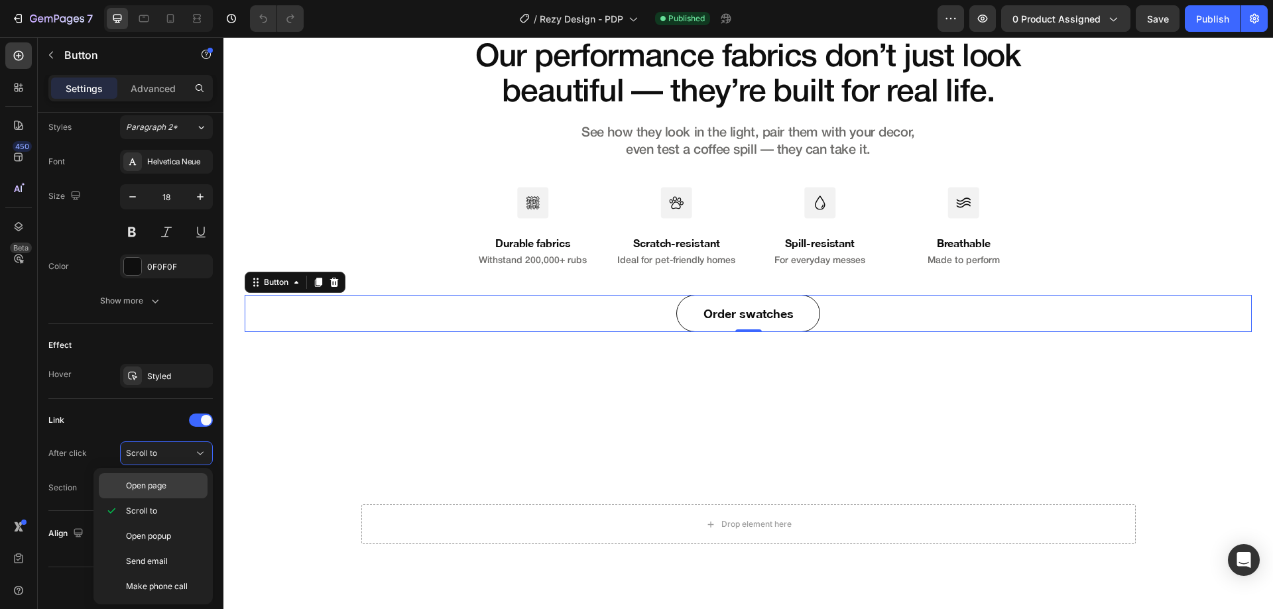
click at [154, 478] on div "Open page" at bounding box center [153, 485] width 109 height 25
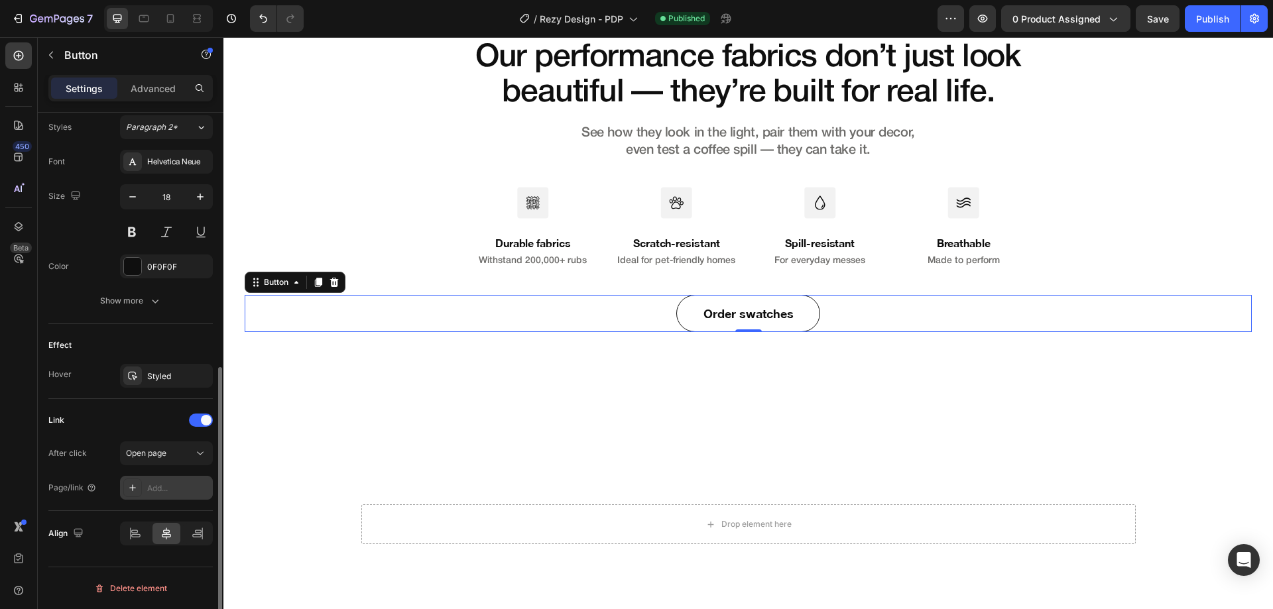
click at [164, 491] on div "Add..." at bounding box center [178, 489] width 62 height 12
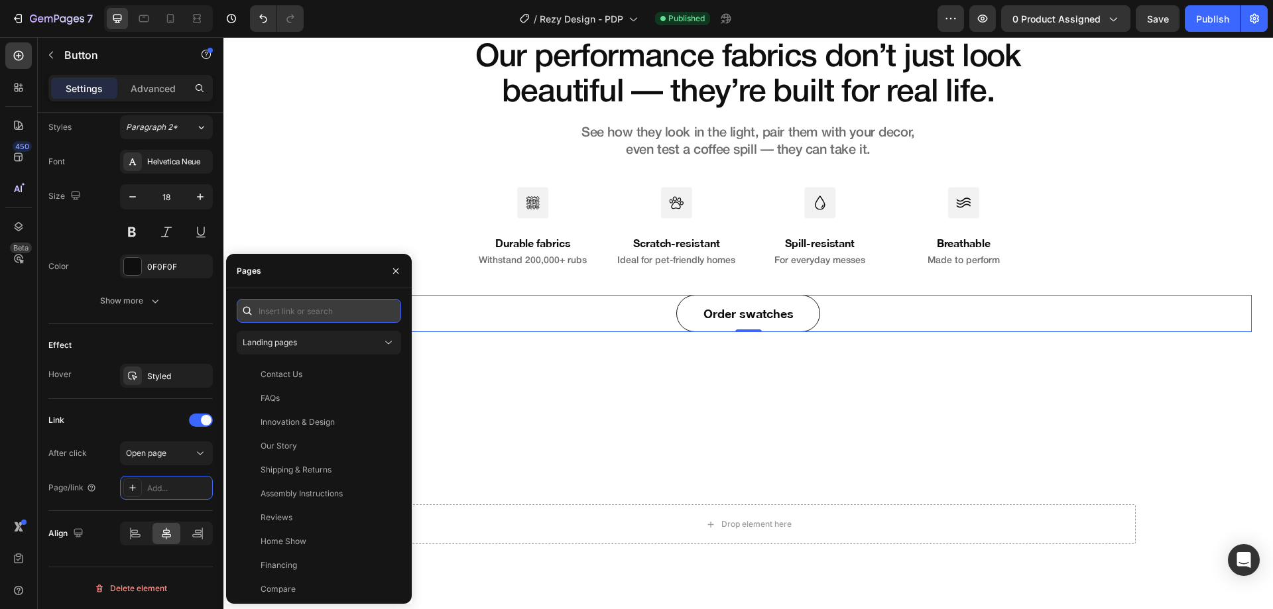
paste input "[URL][DOMAIN_NAME]"
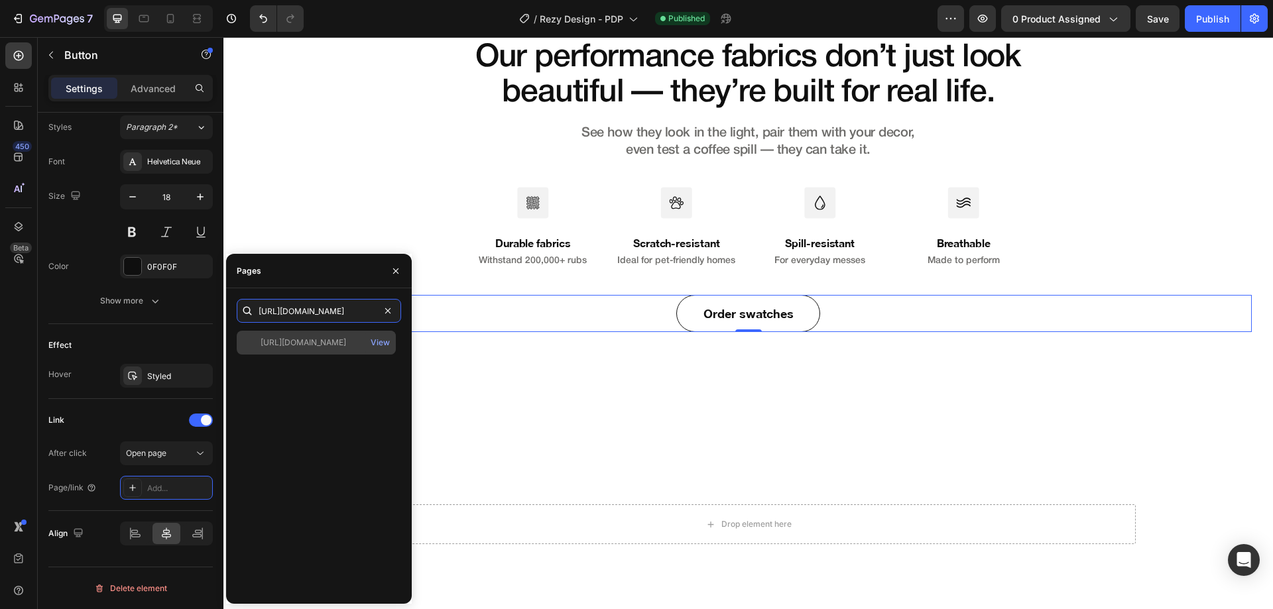
type input "[URL][DOMAIN_NAME]"
click at [325, 345] on div "[URL][DOMAIN_NAME]" at bounding box center [304, 343] width 86 height 12
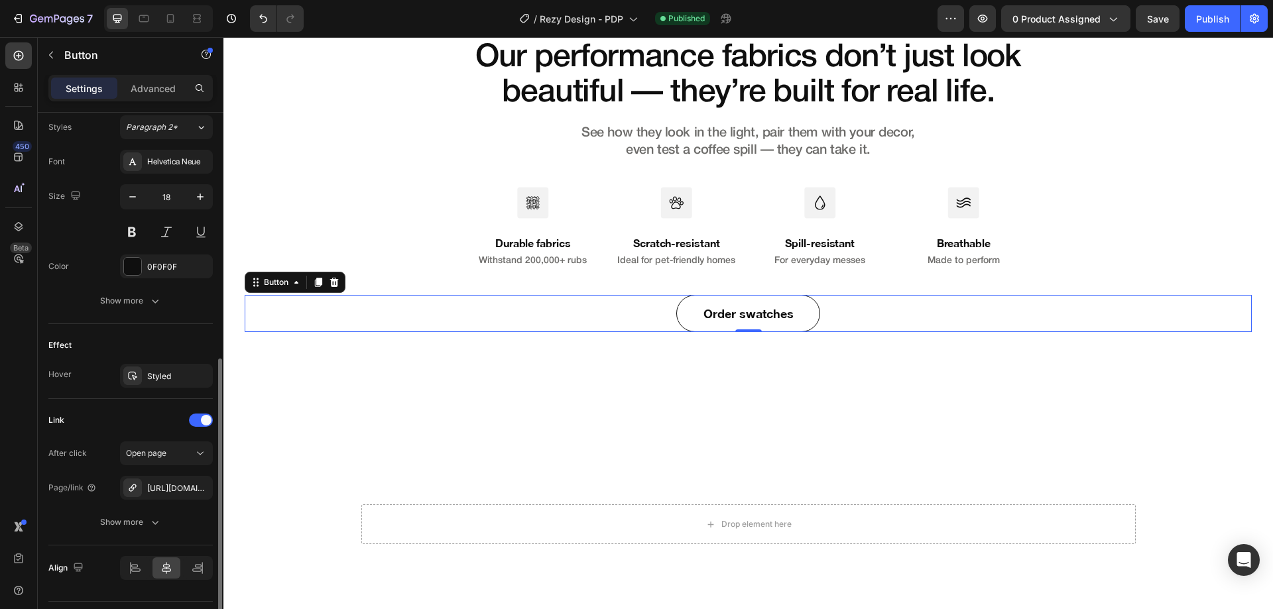
click at [158, 407] on div "Link After click Open page Page/link [URL][DOMAIN_NAME] Show more" at bounding box center [130, 472] width 164 height 147
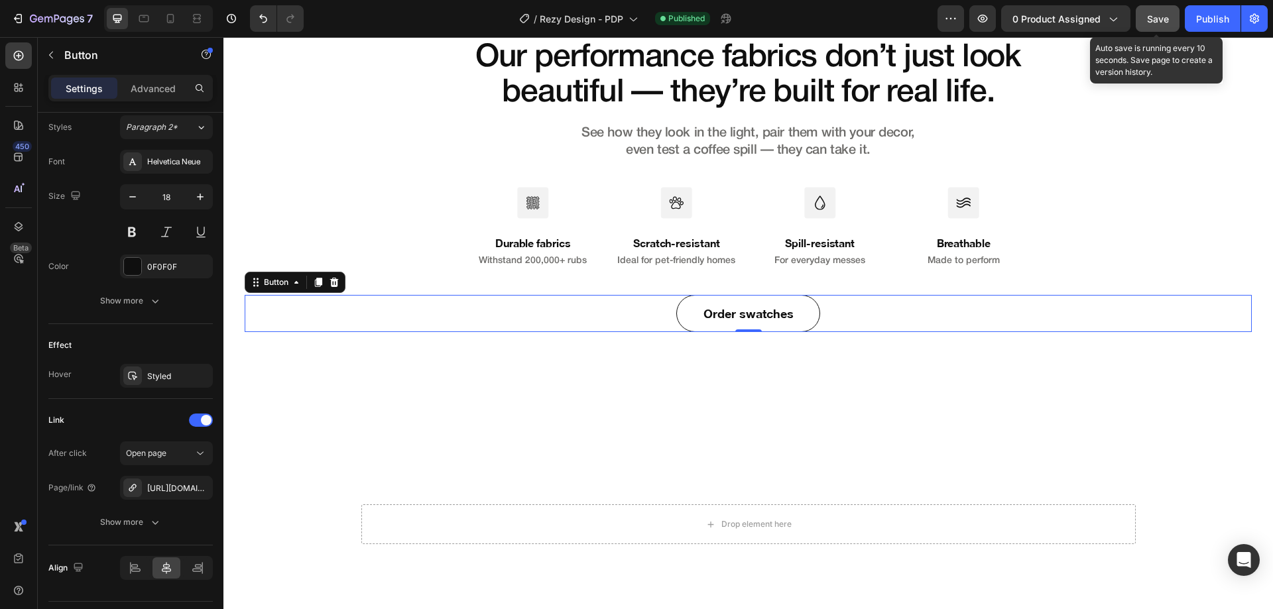
click at [1152, 20] on span "Save" at bounding box center [1158, 18] width 22 height 11
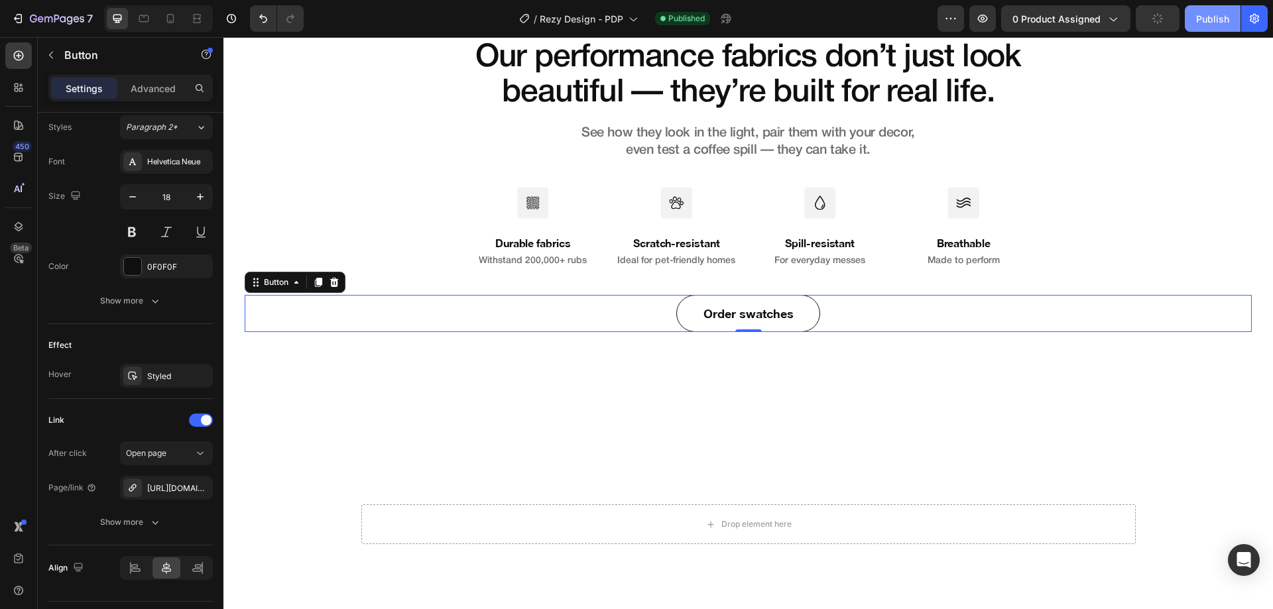
click at [1211, 19] on div "Publish" at bounding box center [1212, 19] width 33 height 14
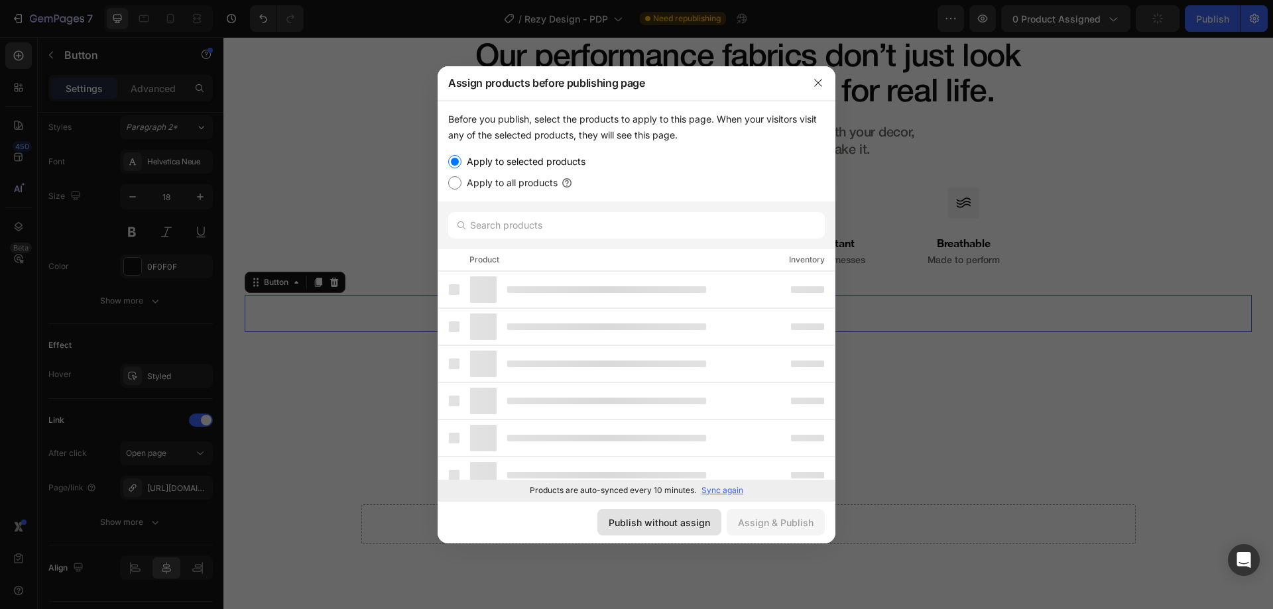
click at [687, 521] on div "Publish without assign" at bounding box center [659, 523] width 101 height 14
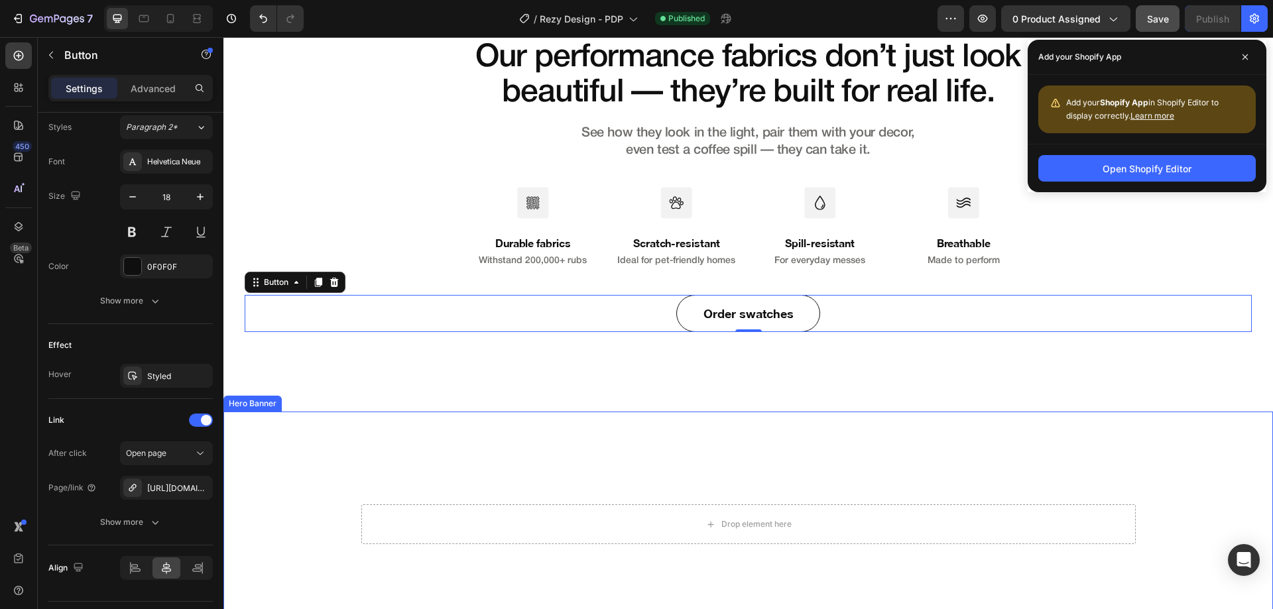
scroll to position [6897, 0]
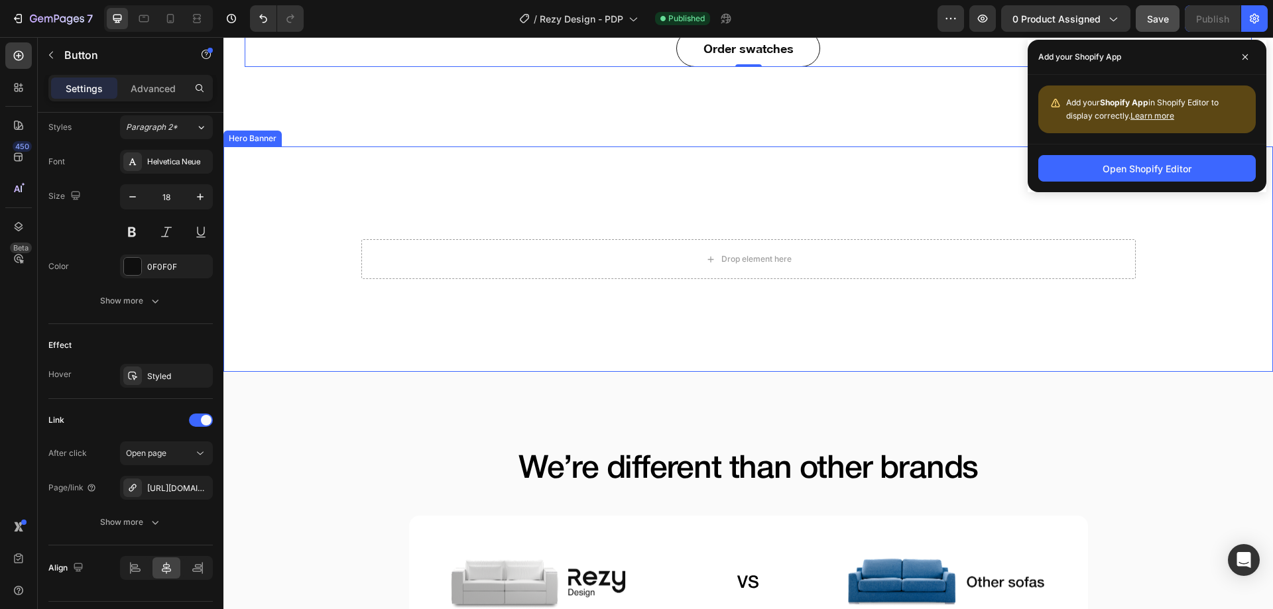
click at [676, 359] on video "Background Image" at bounding box center [748, 409] width 1050 height 525
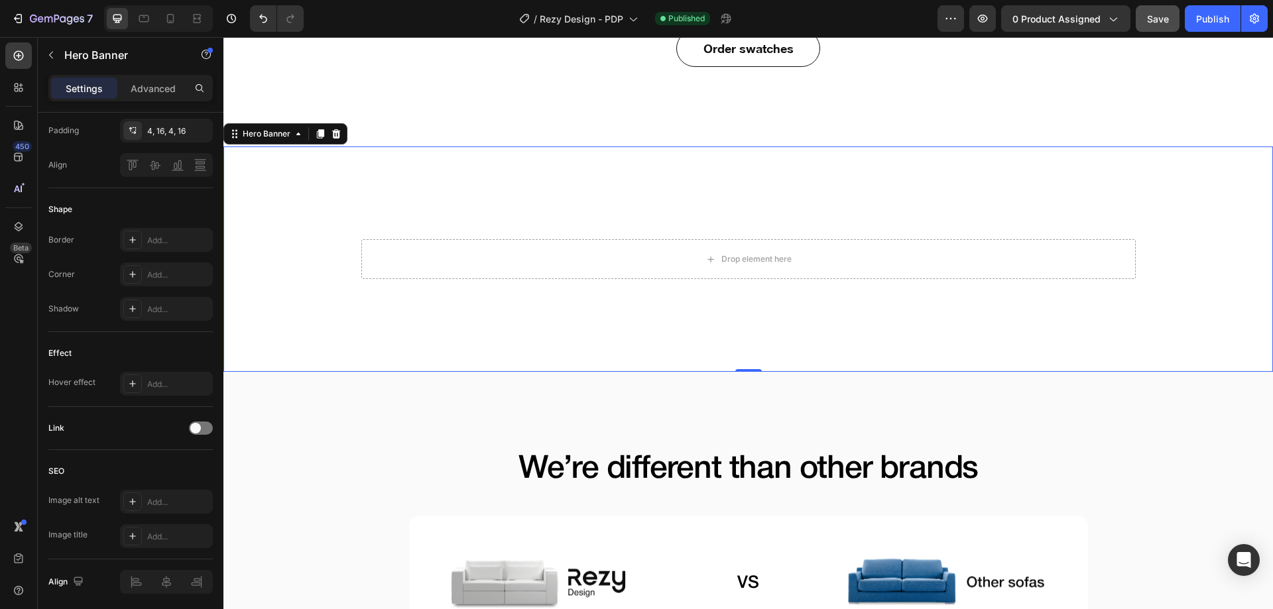
scroll to position [0, 0]
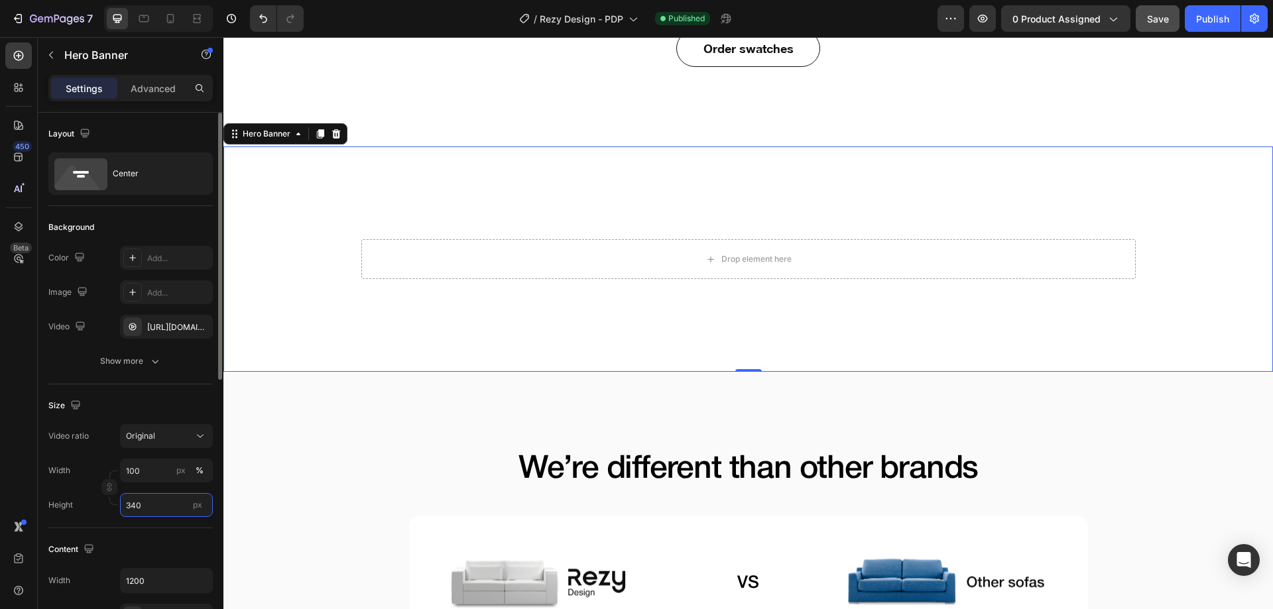
click at [153, 512] on input "340" at bounding box center [166, 505] width 93 height 24
click at [97, 513] on div "Height 340 px" at bounding box center [130, 505] width 164 height 24
click at [162, 507] on input "340" at bounding box center [166, 505] width 93 height 24
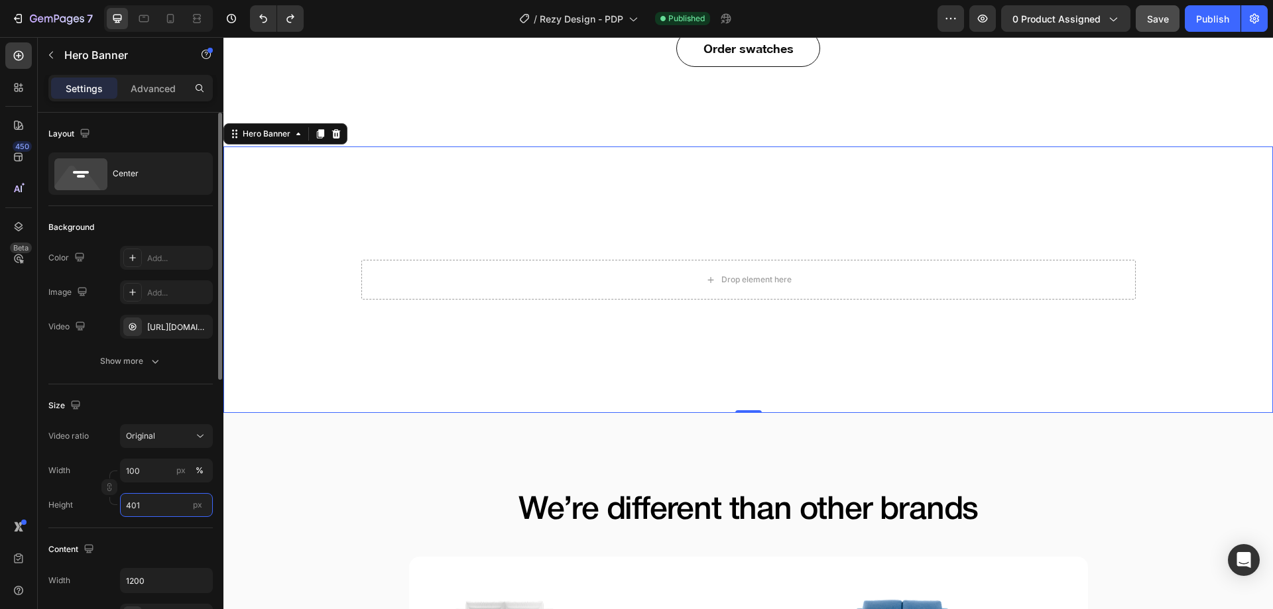
type input "400"
click at [103, 524] on div "Size Video ratio Original Width 100 px % Height 400 px" at bounding box center [130, 457] width 164 height 144
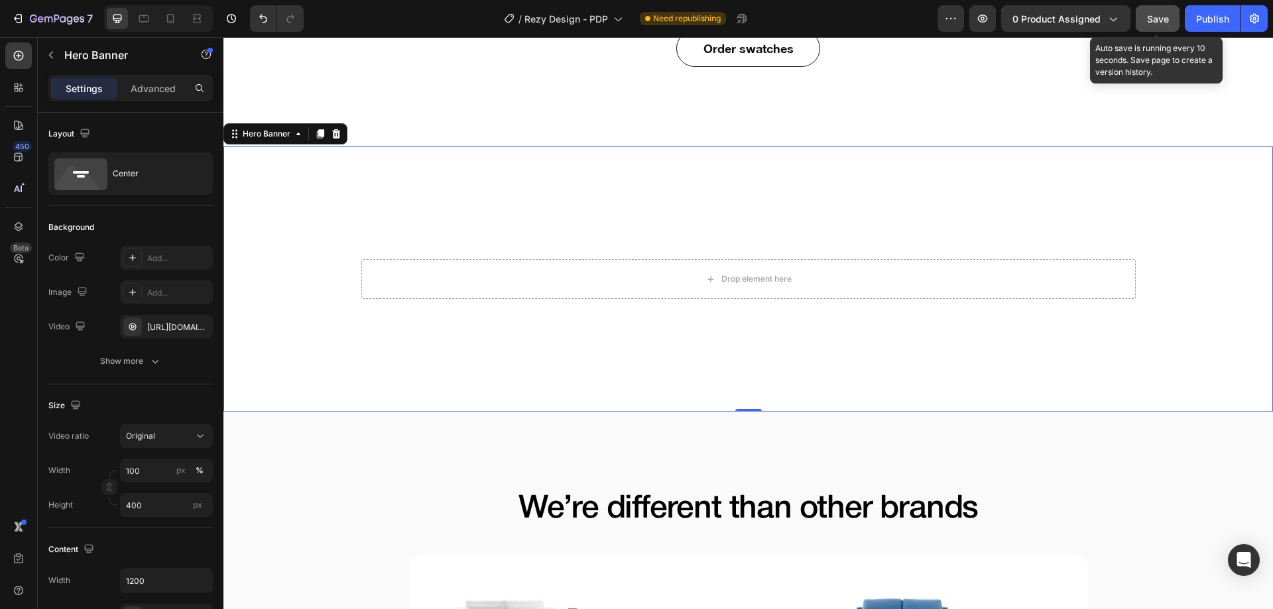
click at [1151, 23] on span "Save" at bounding box center [1158, 18] width 22 height 11
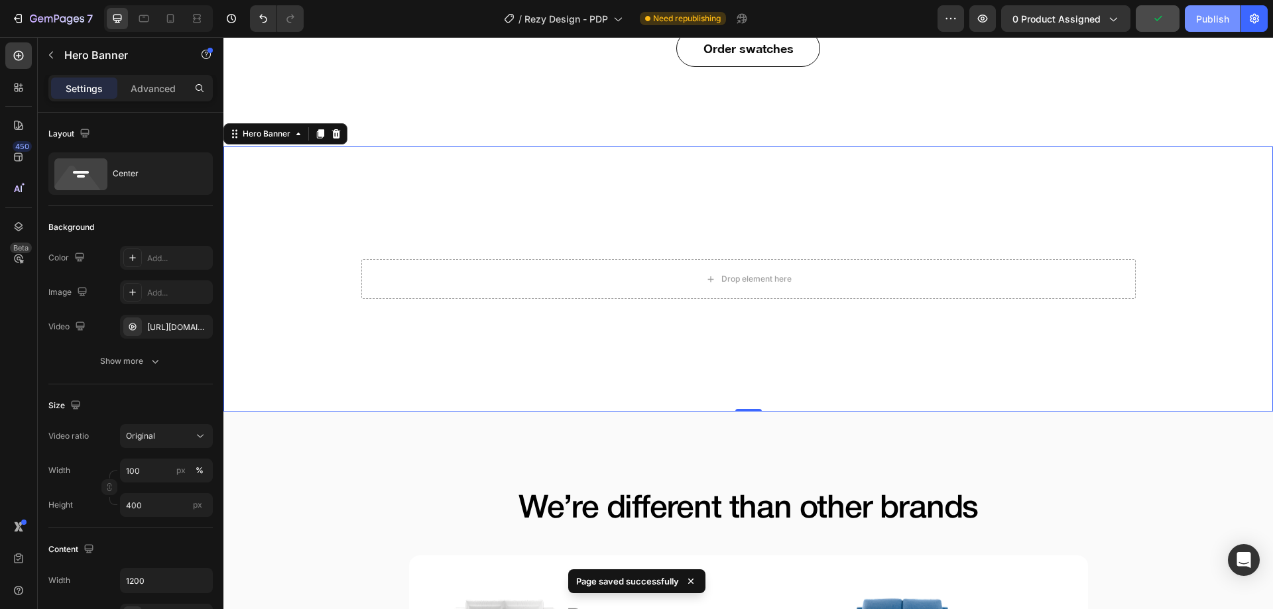
click at [1232, 18] on button "Publish" at bounding box center [1213, 18] width 56 height 27
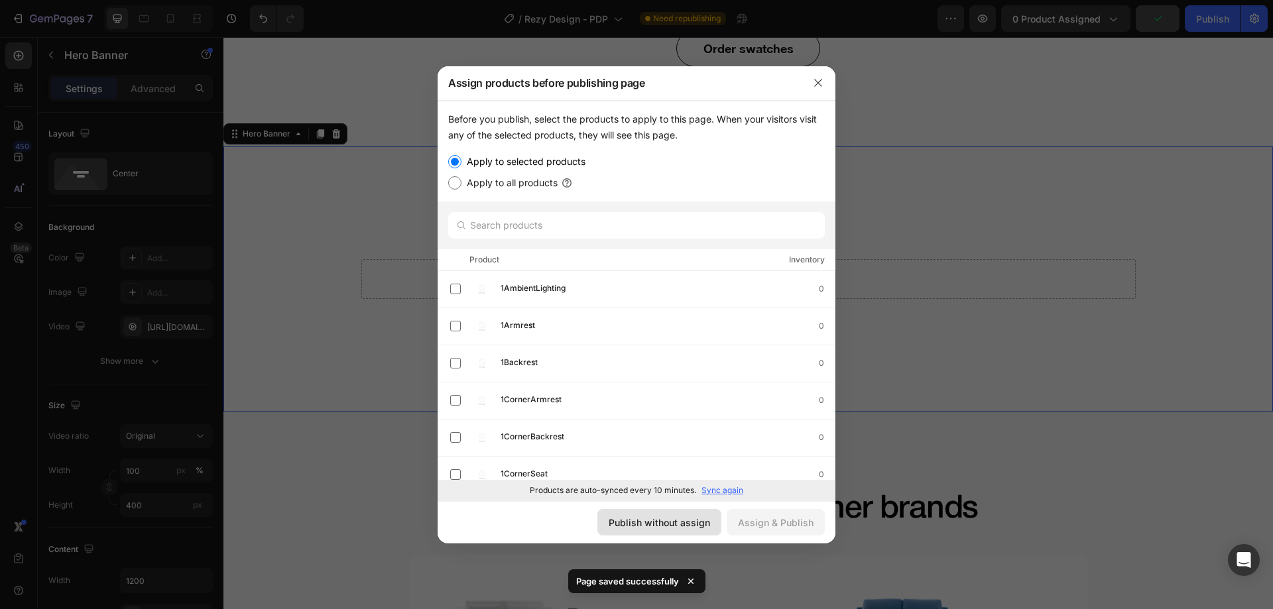
click at [695, 527] on div "Publish without assign" at bounding box center [659, 523] width 101 height 14
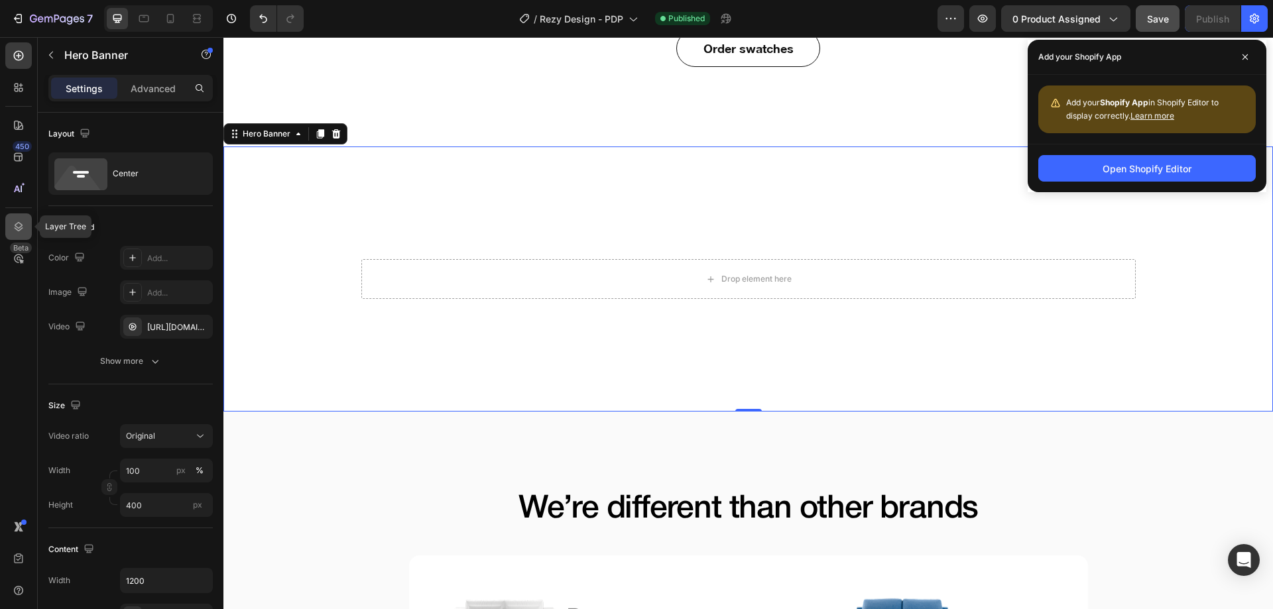
click at [17, 221] on icon at bounding box center [18, 226] width 13 height 13
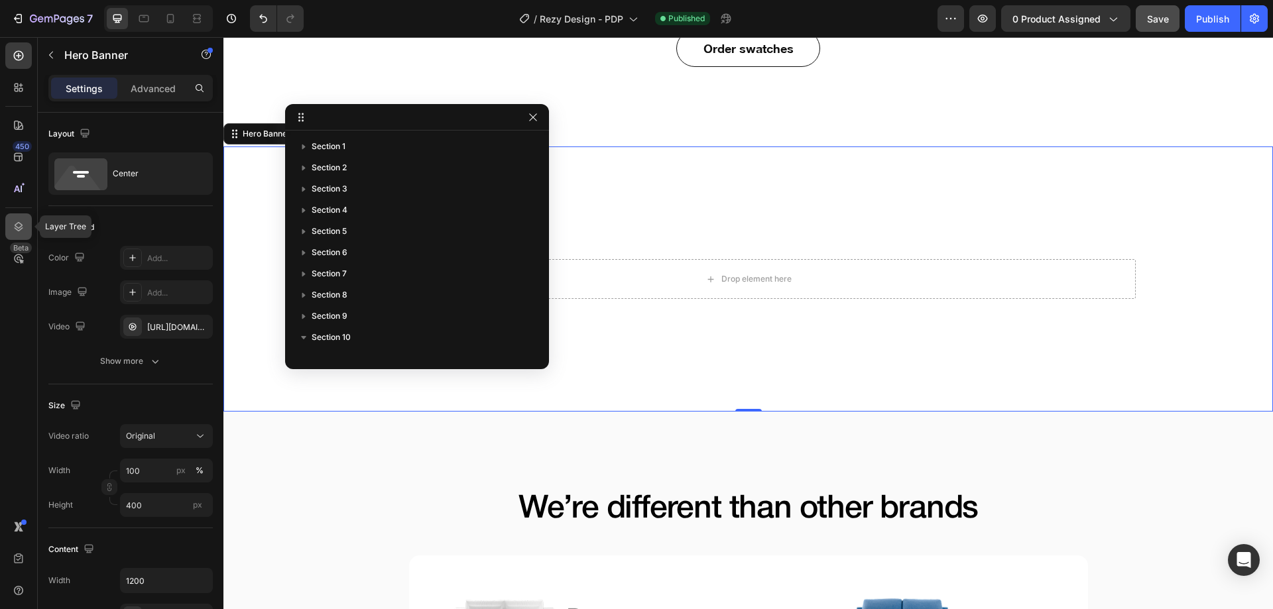
scroll to position [145, 0]
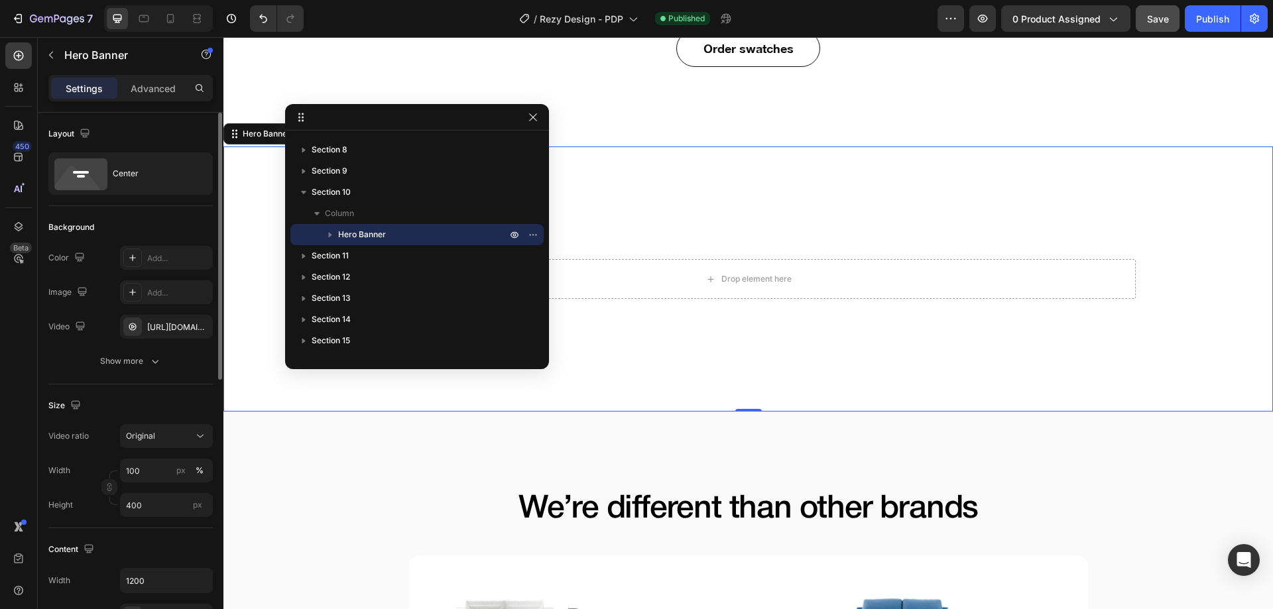
click at [174, 387] on div "Size Video ratio Original Width 100 px % Height 400 px" at bounding box center [130, 457] width 164 height 144
click at [179, 473] on div "px" at bounding box center [180, 471] width 9 height 12
click at [182, 408] on div "Size" at bounding box center [130, 405] width 164 height 21
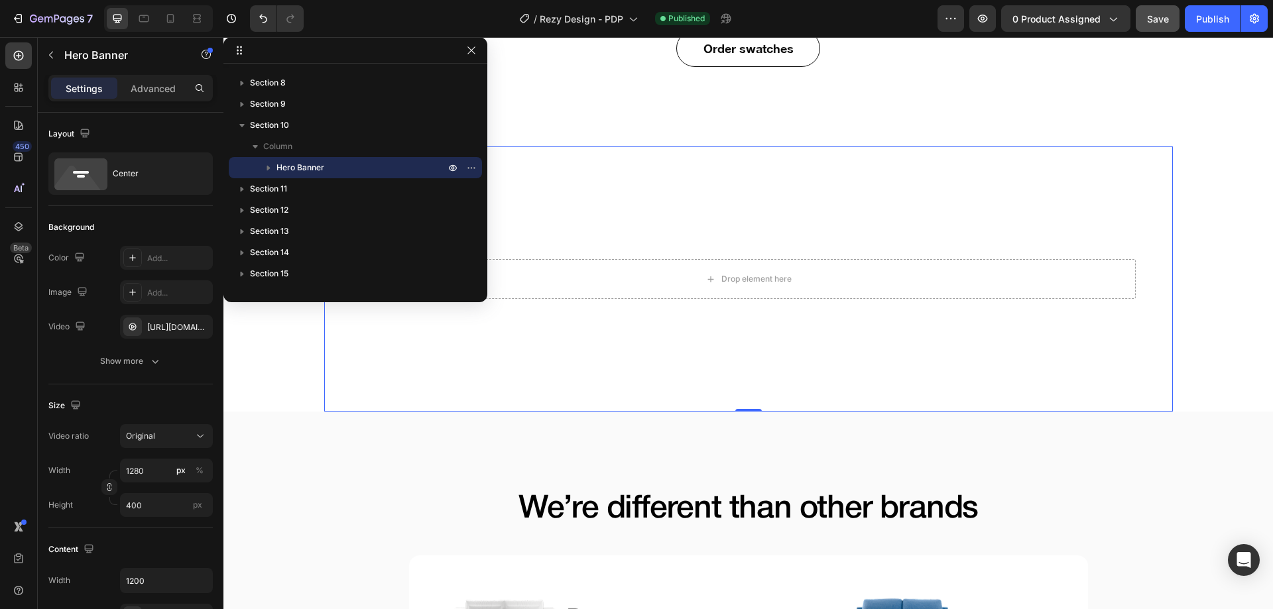
drag, startPoint x: 477, startPoint y: 118, endPoint x: 357, endPoint y: 5, distance: 165.6
click at [1198, 23] on div "Publish" at bounding box center [1212, 19] width 33 height 14
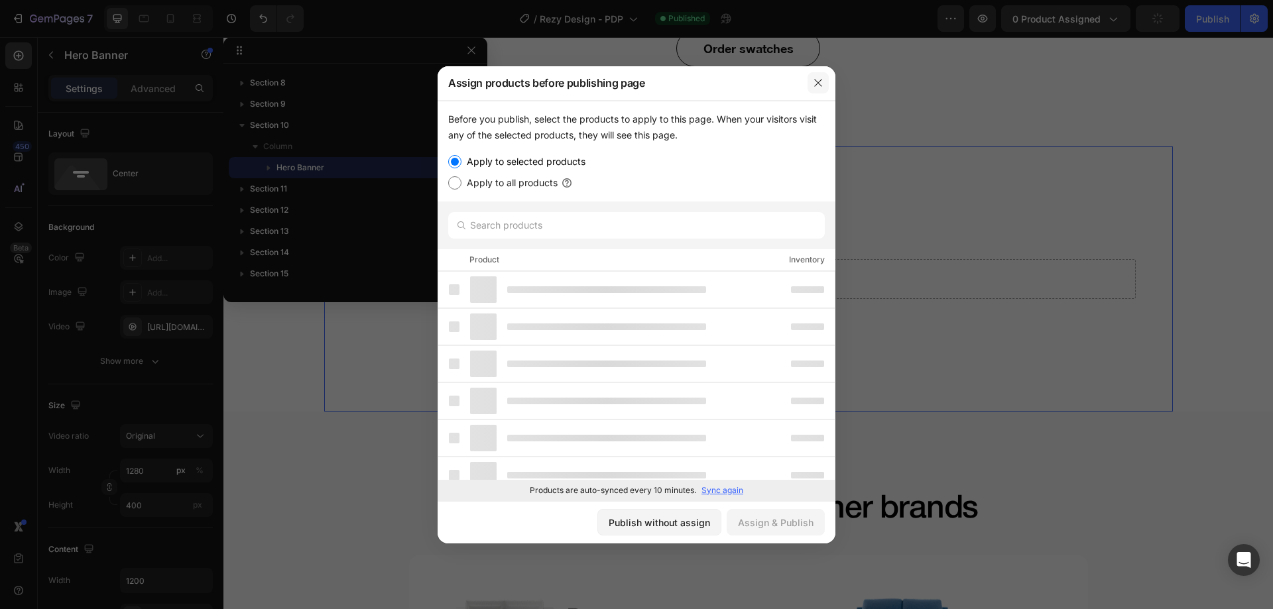
click at [810, 82] on button "button" at bounding box center [818, 82] width 21 height 21
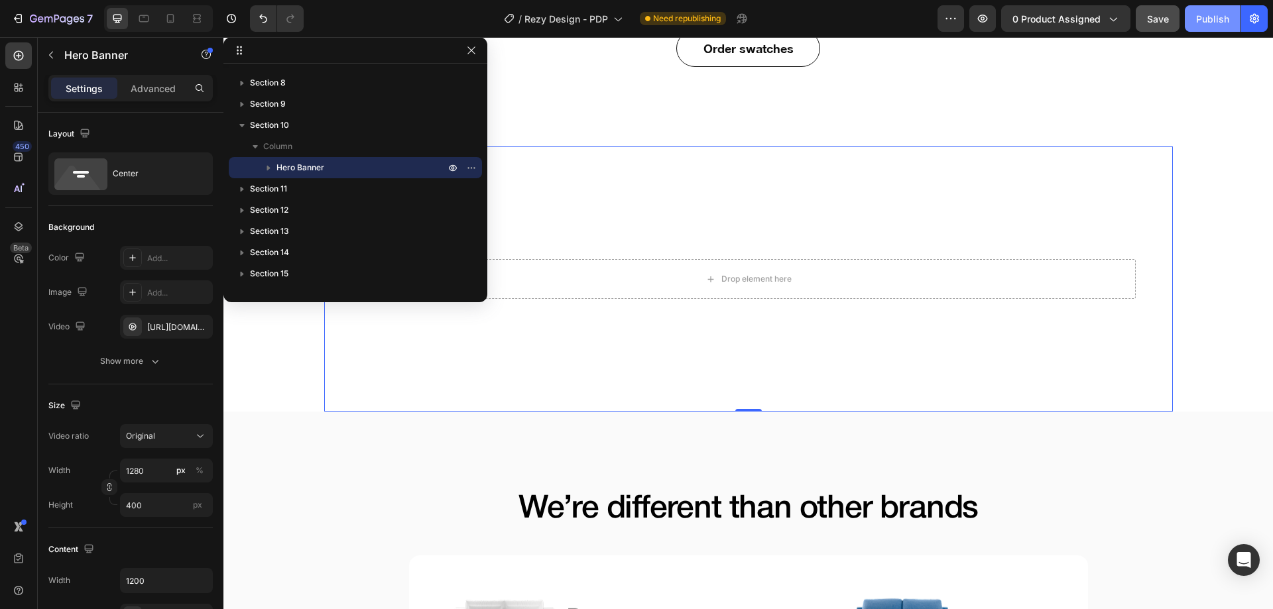
click at [1193, 23] on button "Publish" at bounding box center [1213, 18] width 56 height 27
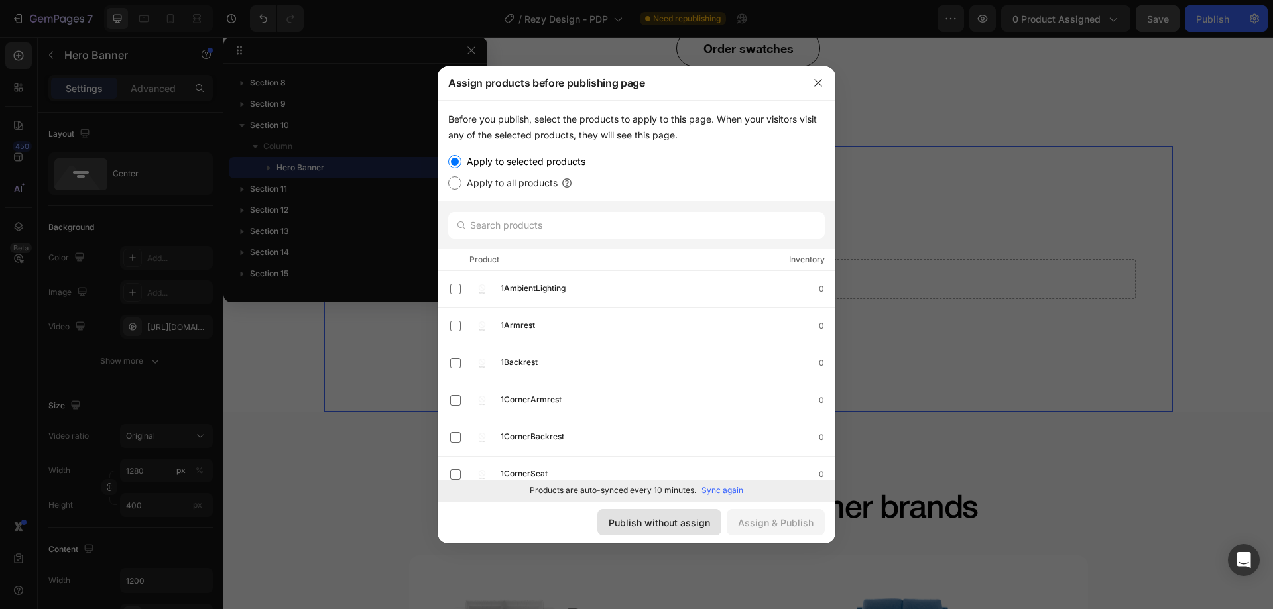
click at [674, 531] on button "Publish without assign" at bounding box center [659, 522] width 124 height 27
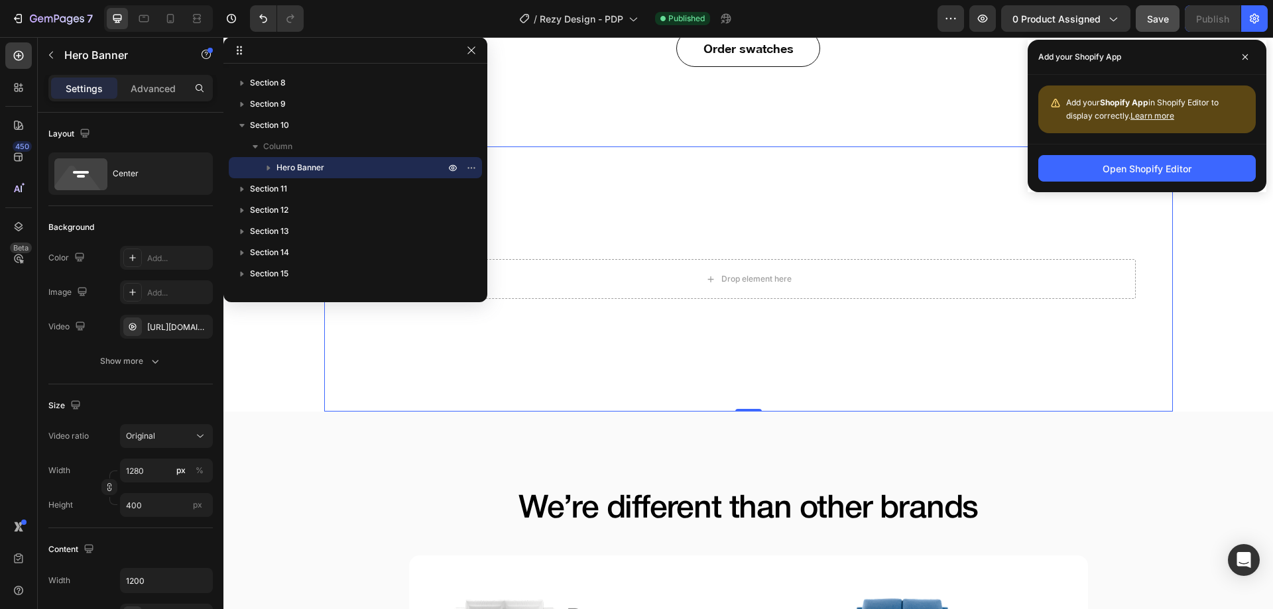
click at [1131, 369] on video "Background Image" at bounding box center [748, 359] width 849 height 424
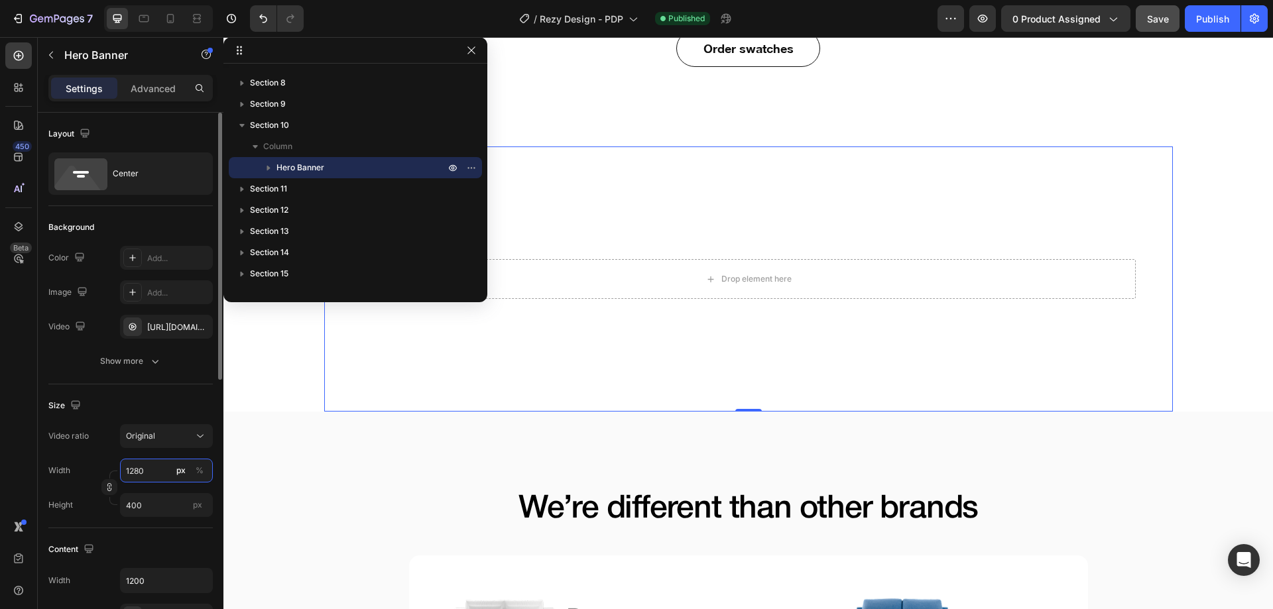
click at [158, 471] on input "1280" at bounding box center [166, 471] width 93 height 24
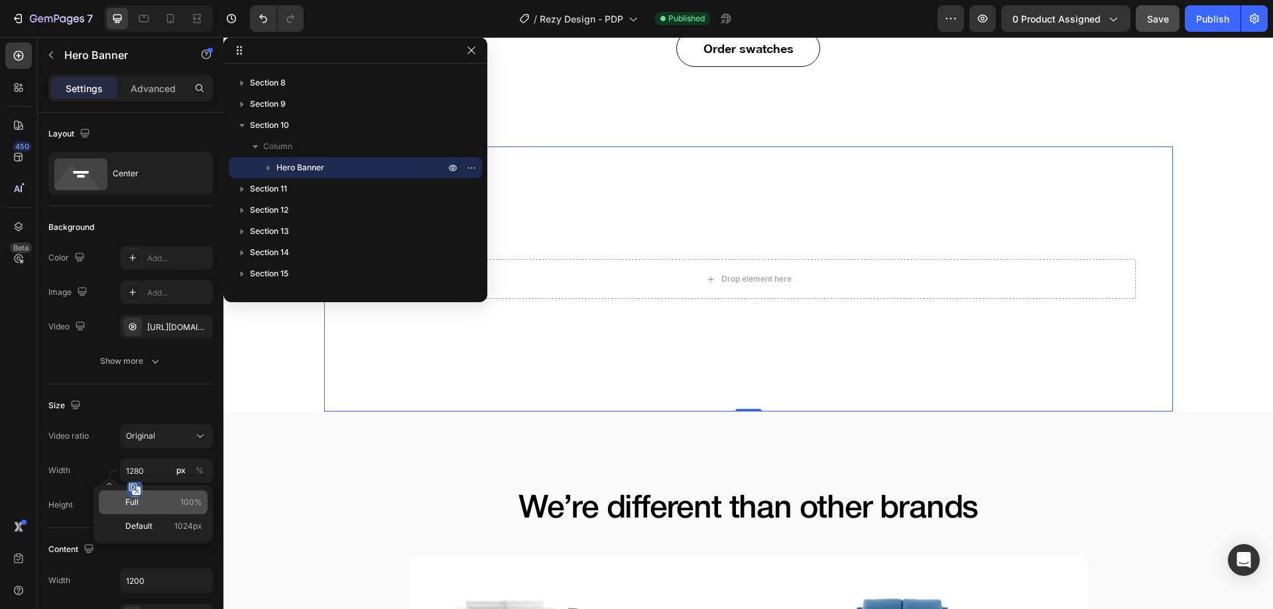
click at [154, 495] on div "Full 100%" at bounding box center [153, 503] width 109 height 24
type input "100"
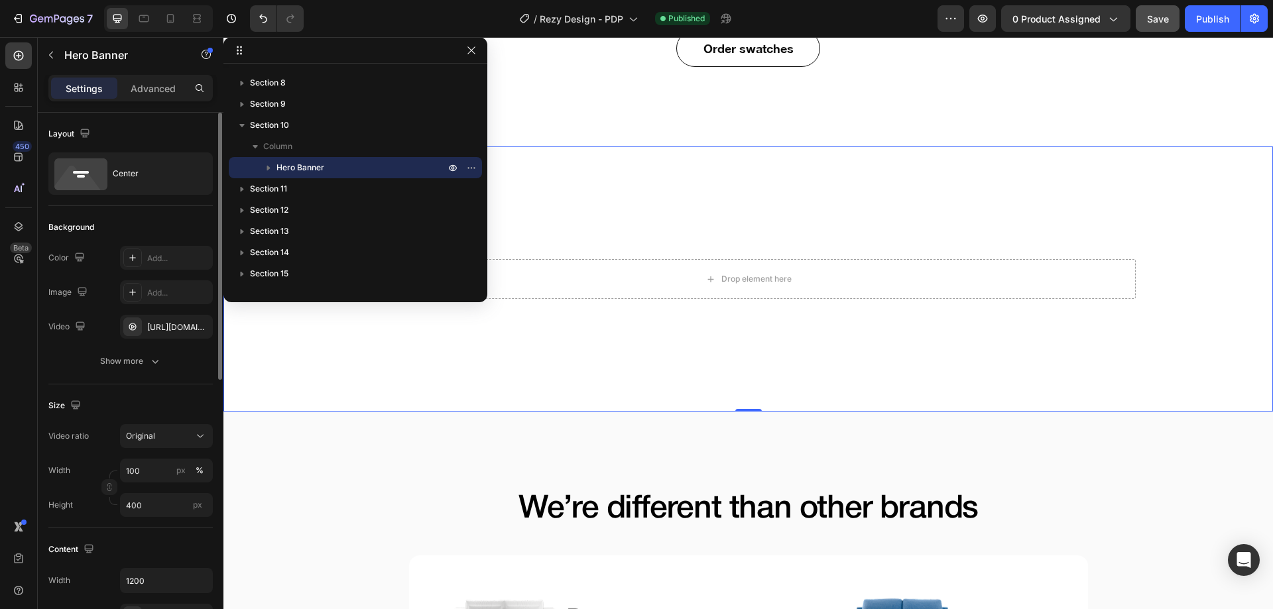
click at [177, 412] on div "Size" at bounding box center [130, 405] width 164 height 21
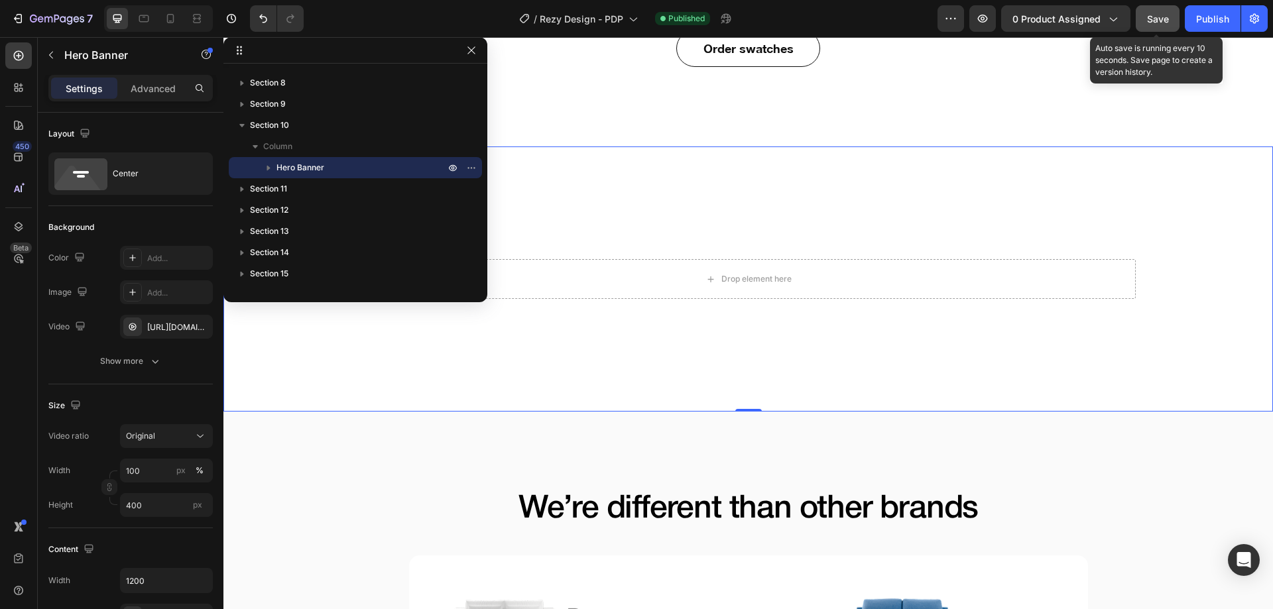
click at [1169, 12] on div "Save" at bounding box center [1158, 19] width 22 height 14
click at [1198, 13] on div "Publish" at bounding box center [1212, 19] width 33 height 14
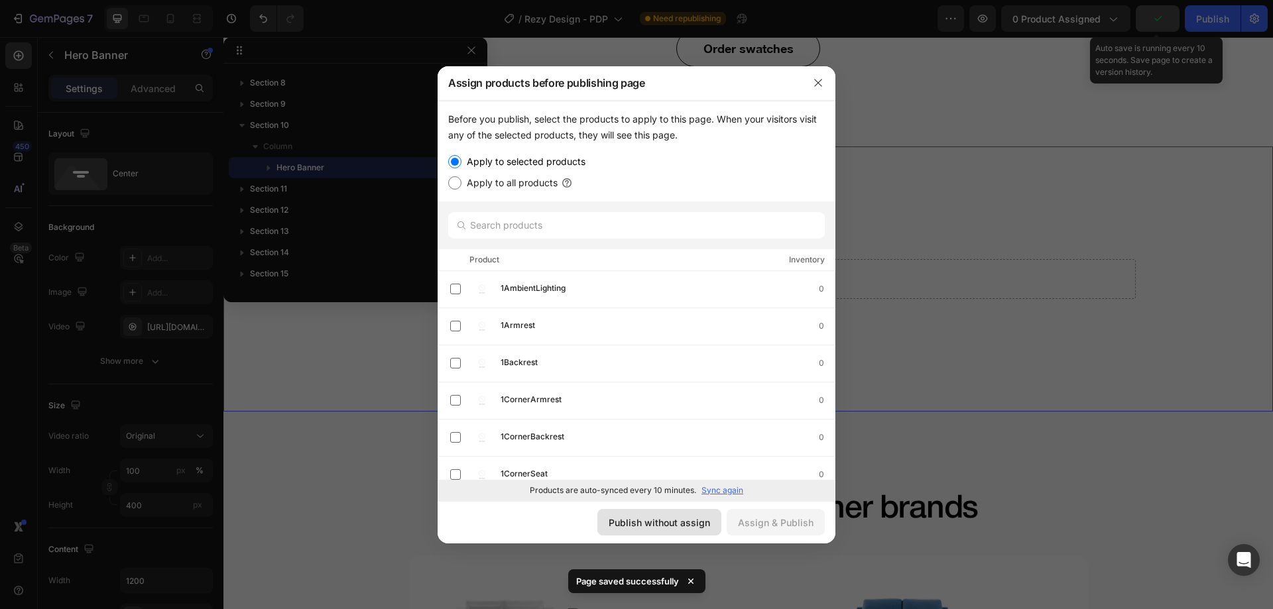
click at [677, 519] on div "Publish without assign" at bounding box center [659, 523] width 101 height 14
